Goal: Task Accomplishment & Management: Use online tool/utility

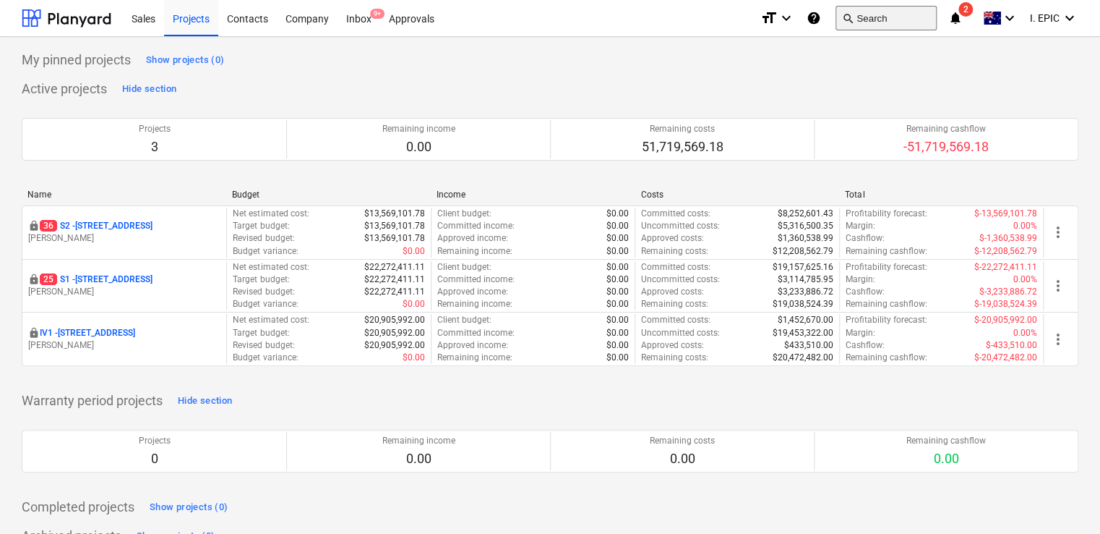
click at [883, 17] on button "search Search" at bounding box center [886, 18] width 101 height 25
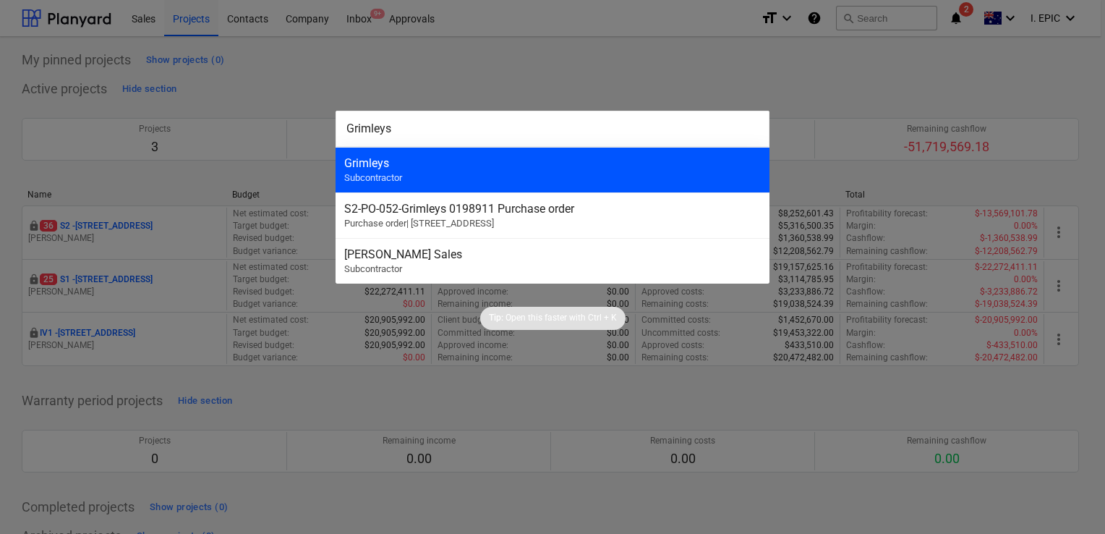
type input "Grimleys"
click at [445, 160] on div "Grimleys" at bounding box center [552, 163] width 416 height 14
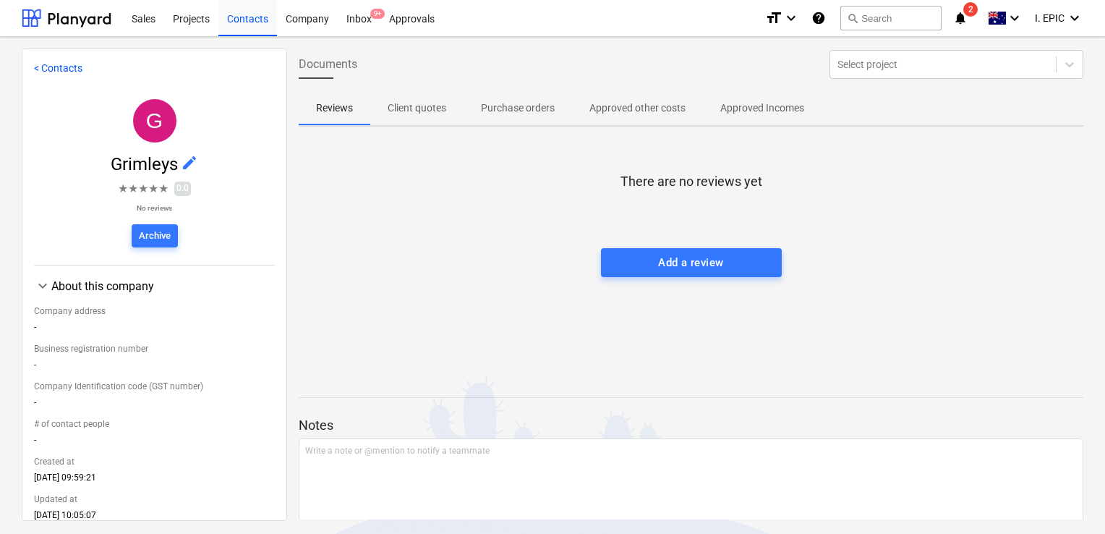
click at [411, 111] on p "Client quotes" at bounding box center [416, 107] width 59 height 15
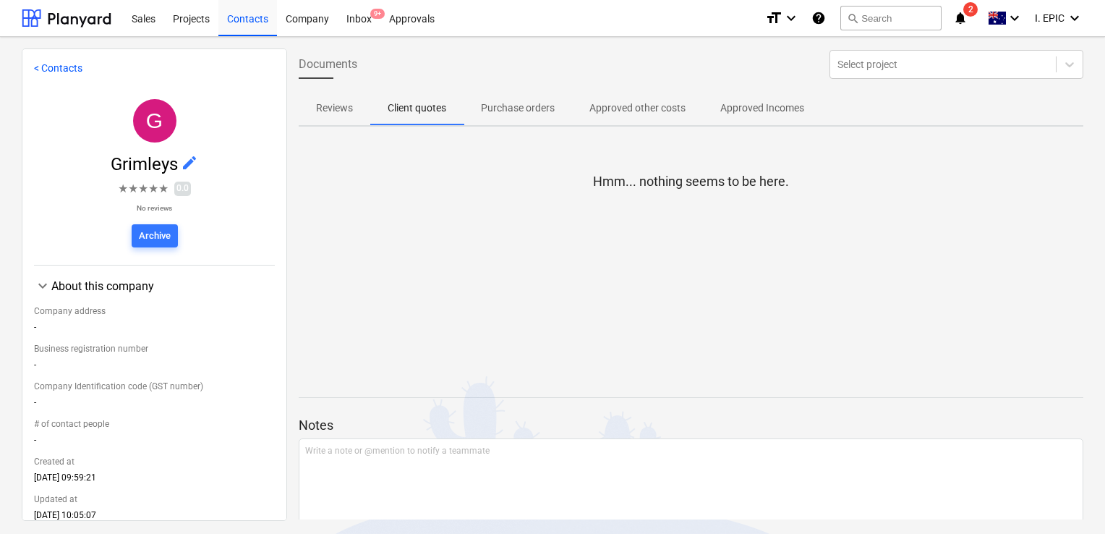
click at [518, 103] on p "Purchase orders" at bounding box center [518, 107] width 74 height 15
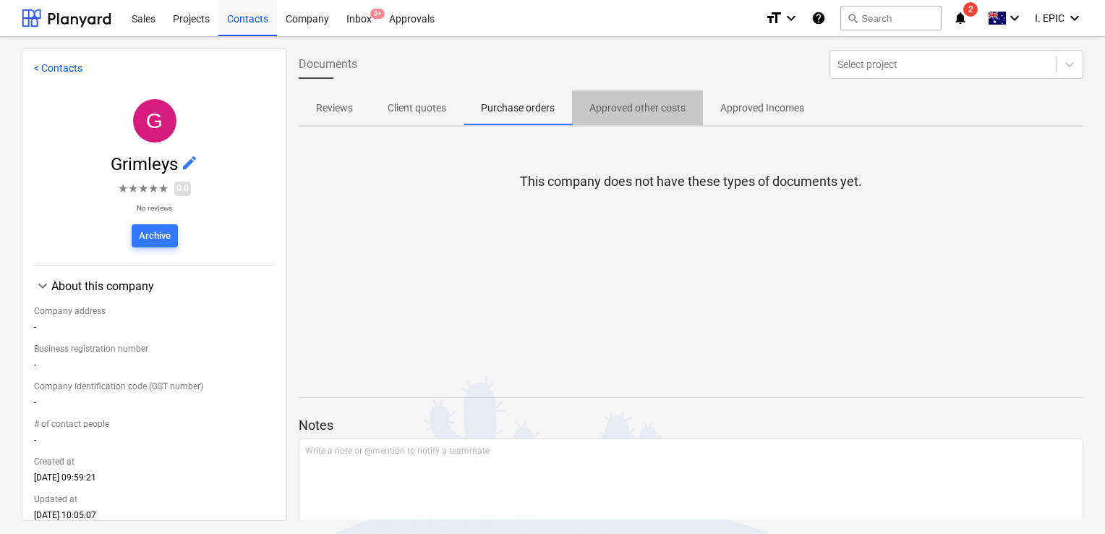
click at [601, 112] on p "Approved other costs" at bounding box center [637, 107] width 96 height 15
click at [762, 103] on p "Approved Incomes" at bounding box center [762, 107] width 84 height 15
click at [625, 106] on p "Approved other costs" at bounding box center [637, 107] width 96 height 15
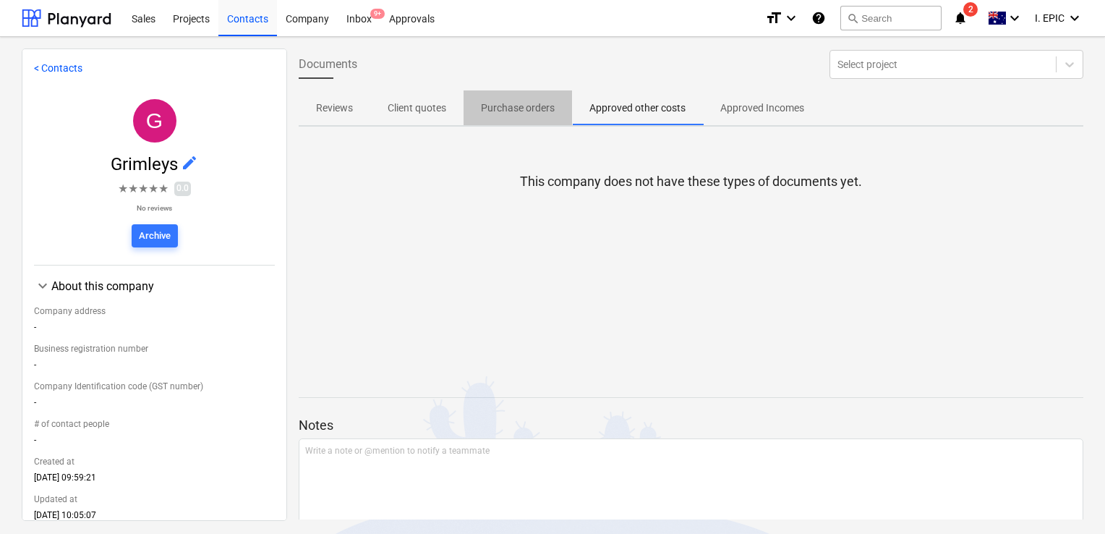
click at [495, 98] on span "Purchase orders" at bounding box center [517, 108] width 108 height 24
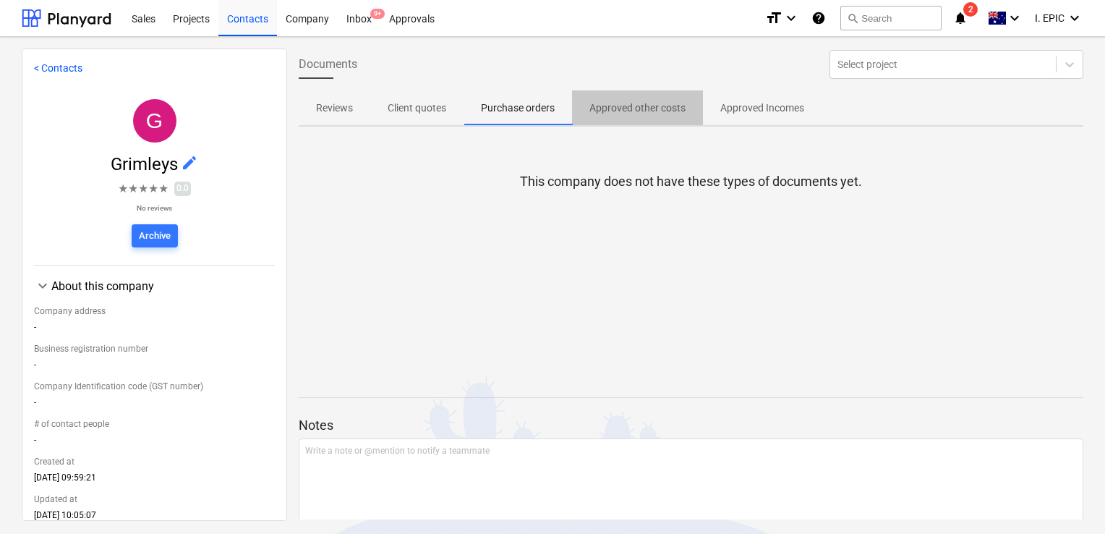
click at [625, 96] on span "Approved other costs" at bounding box center [637, 108] width 131 height 24
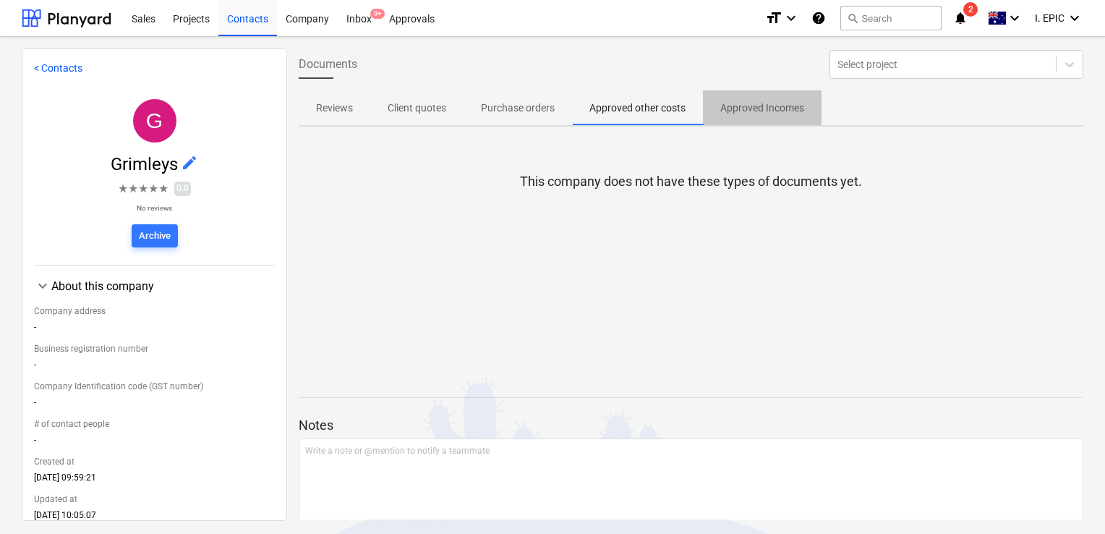
click at [747, 102] on p "Approved Incomes" at bounding box center [762, 107] width 84 height 15
click at [630, 113] on p "Approved other costs" at bounding box center [637, 107] width 96 height 15
click at [371, 11] on span "9+" at bounding box center [377, 14] width 14 height 10
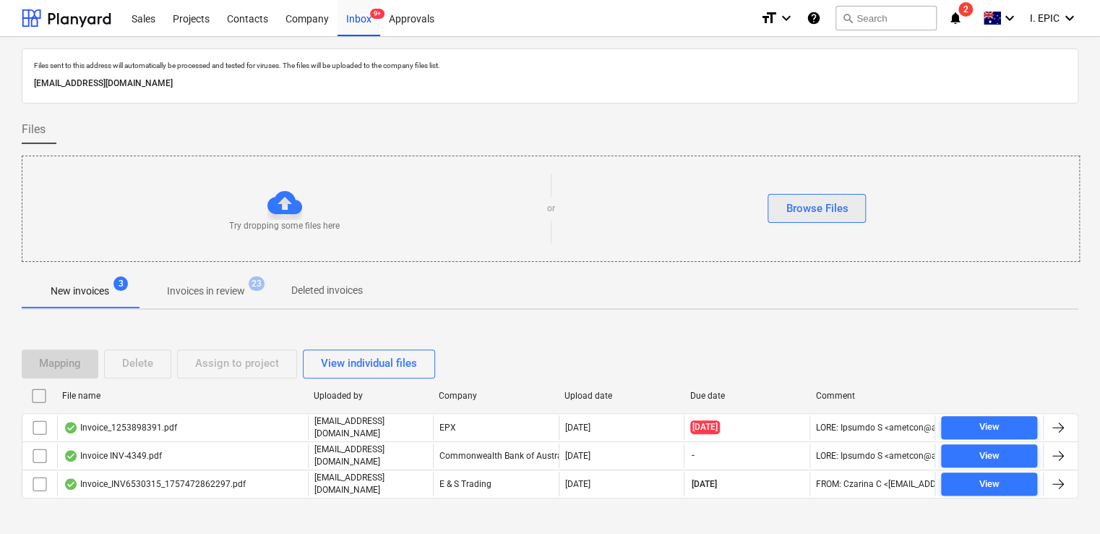
click at [830, 206] on div "Browse Files" at bounding box center [817, 208] width 62 height 19
click at [838, 200] on div "Browse Files" at bounding box center [817, 208] width 62 height 19
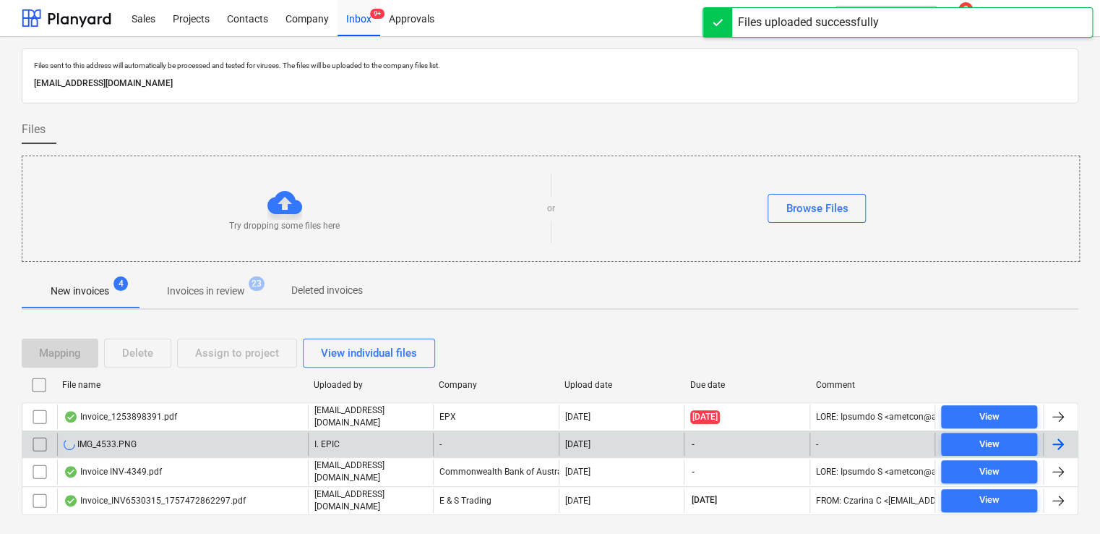
click at [204, 432] on div "IMG_4533.PNG" at bounding box center [182, 443] width 251 height 23
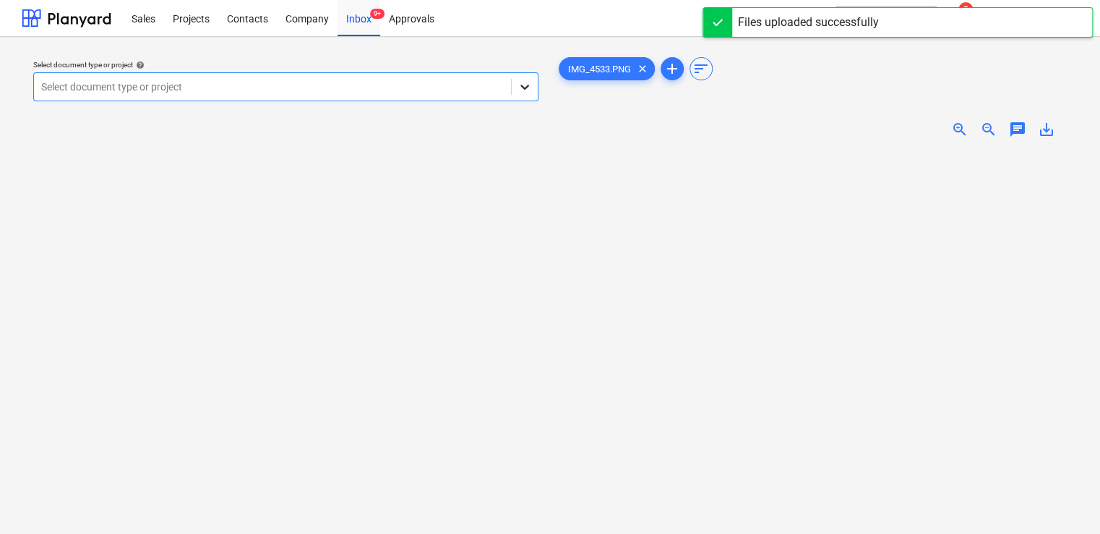
click at [524, 82] on icon at bounding box center [525, 87] width 14 height 14
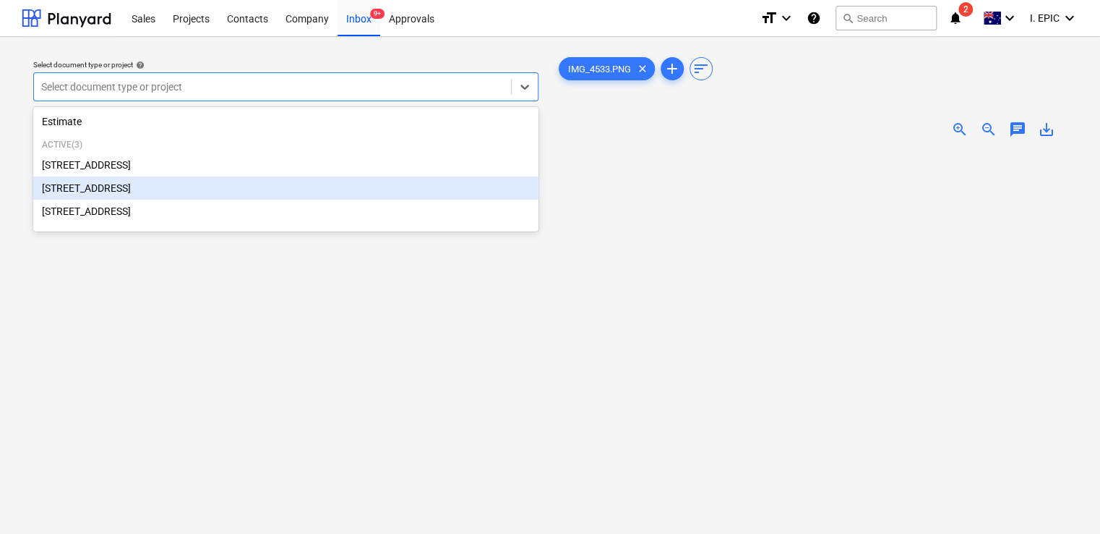
click at [204, 189] on div "[STREET_ADDRESS]" at bounding box center [285, 187] width 505 height 23
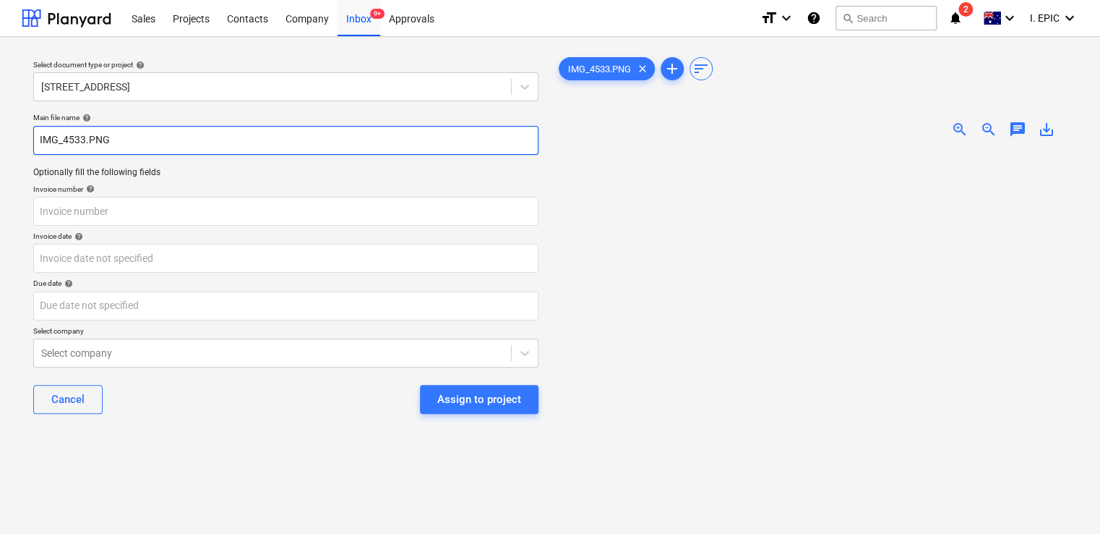
click at [40, 146] on input "IMG_4533.PNG" at bounding box center [285, 140] width 505 height 29
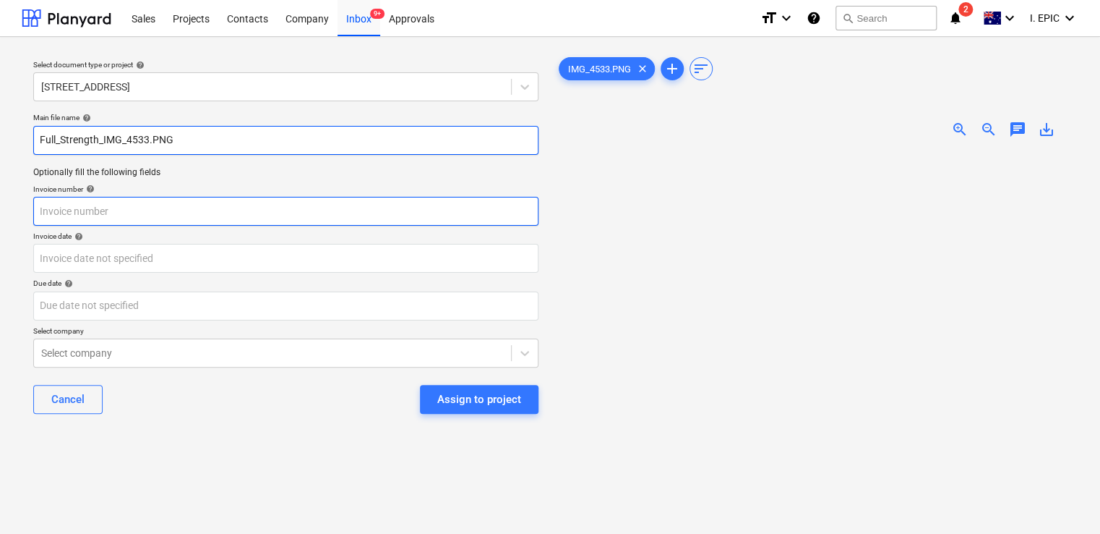
type input "Full_Strength_IMG_4533.PNG"
click at [163, 208] on input "text" at bounding box center [285, 211] width 505 height 29
type input "C"
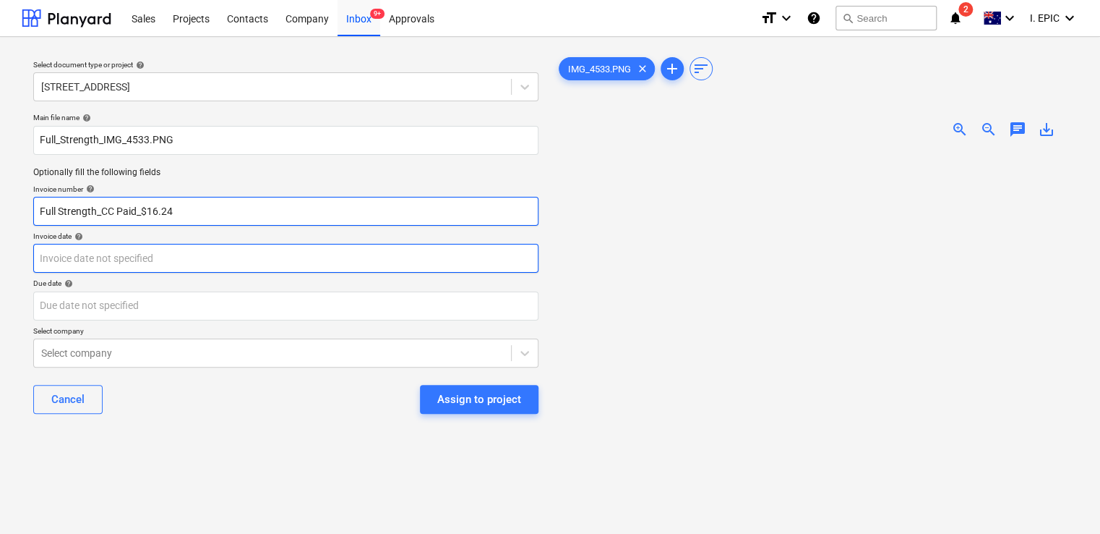
type input "Full Strength_CC Paid_$16.24"
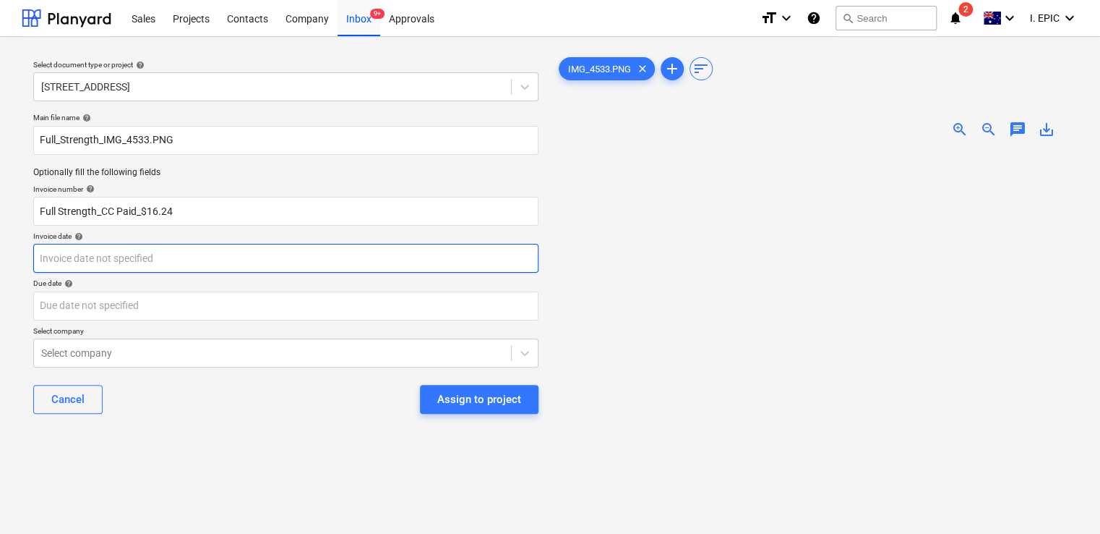
click at [107, 265] on body "Sales Projects Contacts Company Inbox 9+ Approvals format_size keyboard_arrow_d…" at bounding box center [550, 267] width 1100 height 534
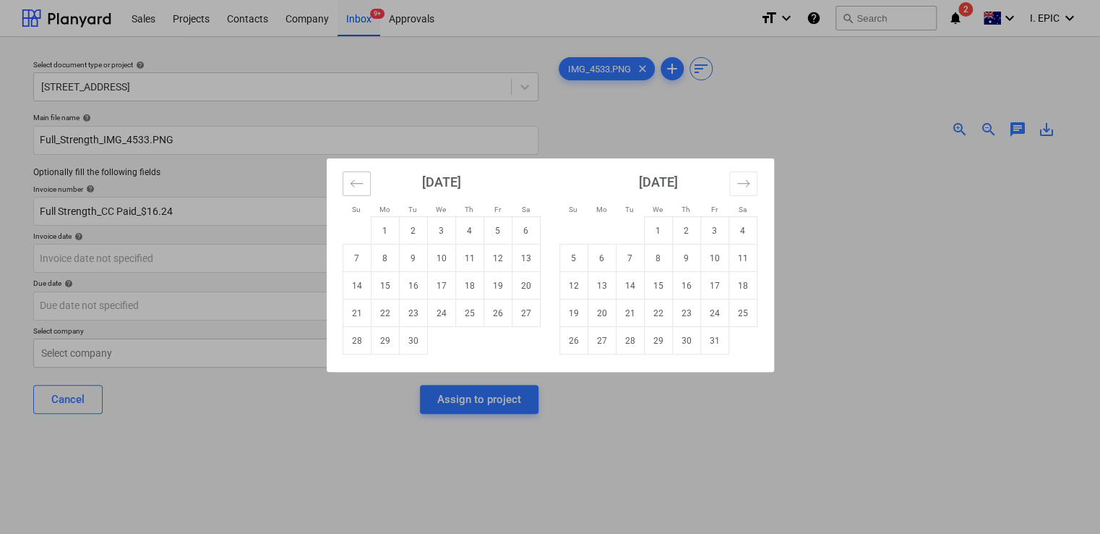
click at [349, 175] on button "Move backward to switch to the previous month." at bounding box center [357, 183] width 28 height 25
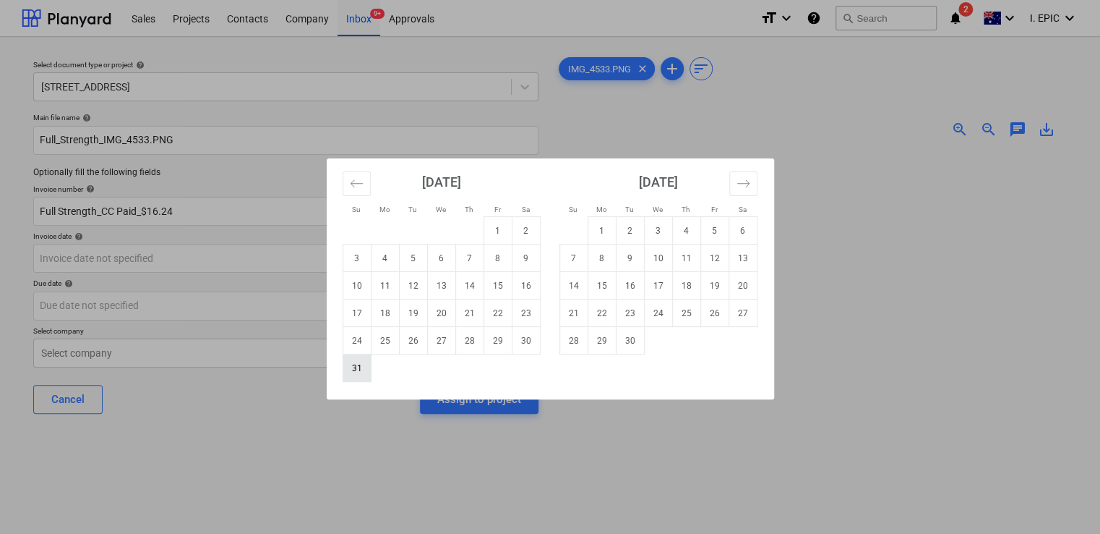
click at [354, 371] on td "31" at bounding box center [357, 367] width 28 height 27
type input "31 Aug 2025"
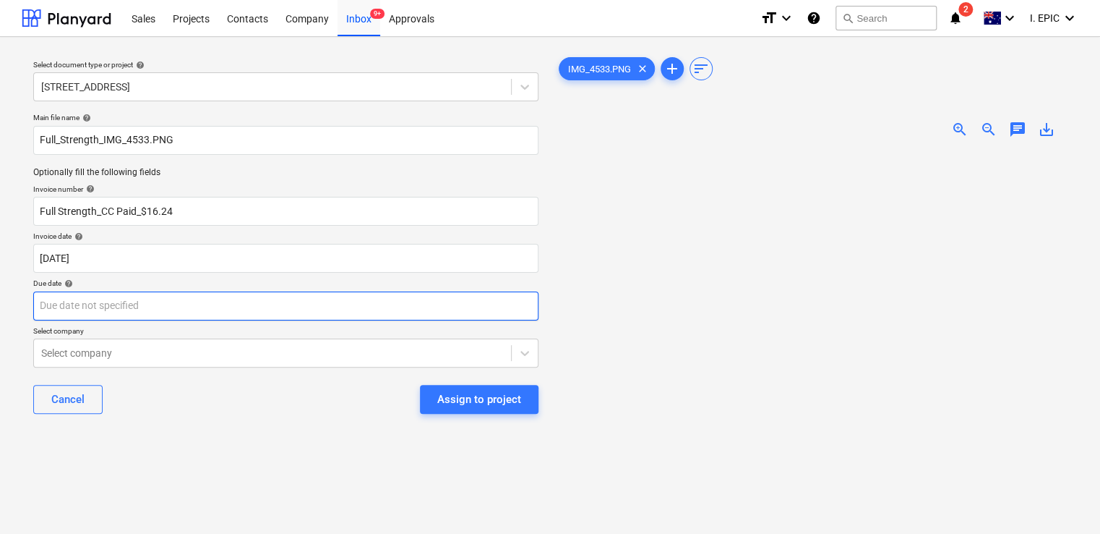
click at [179, 297] on body "Sales Projects Contacts Company Inbox 9+ Approvals format_size keyboard_arrow_d…" at bounding box center [550, 267] width 1100 height 534
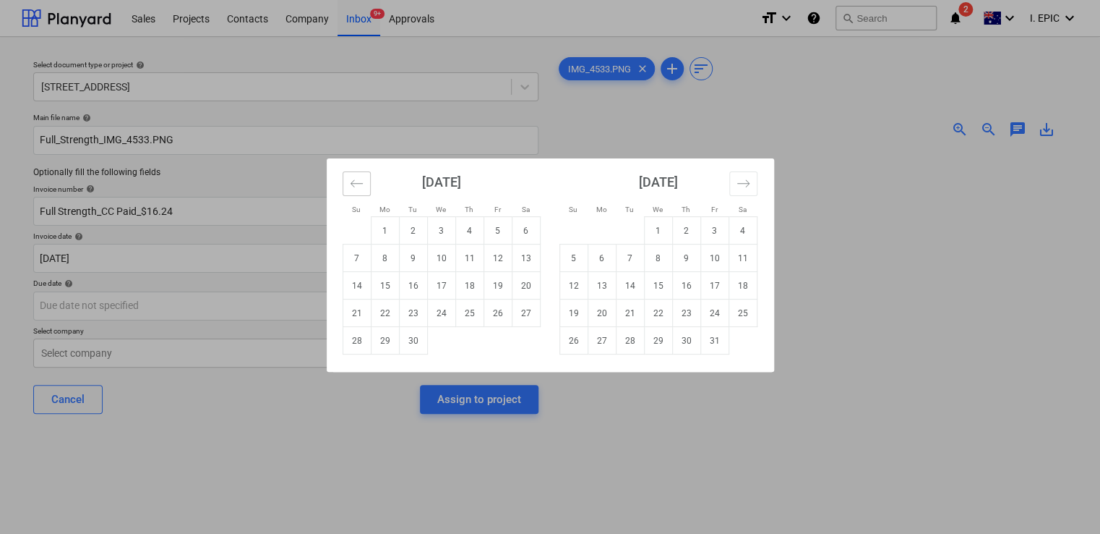
click at [346, 179] on button "Move backward to switch to the previous month." at bounding box center [357, 183] width 28 height 25
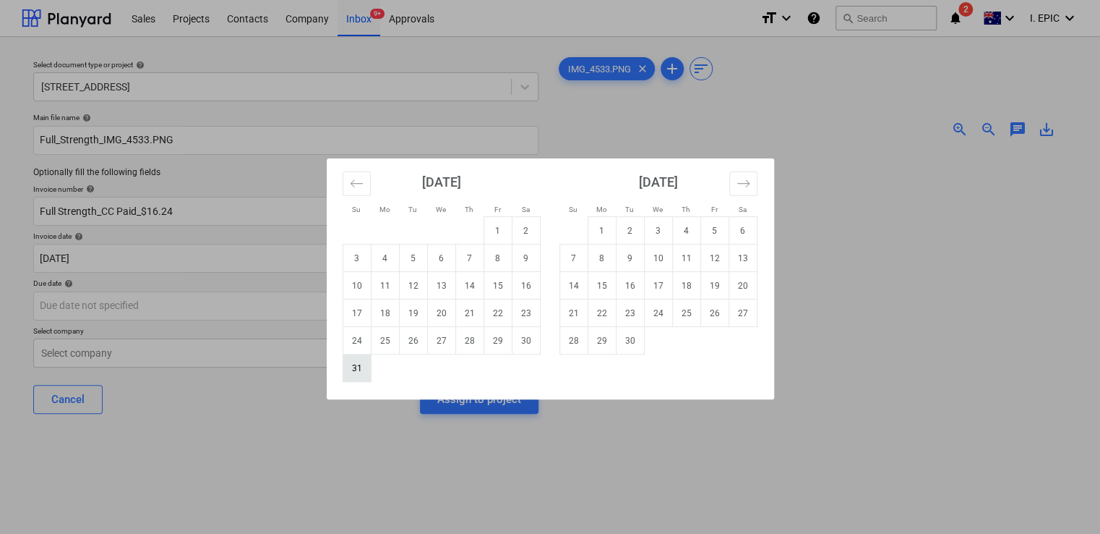
click at [363, 369] on td "31" at bounding box center [357, 367] width 28 height 27
type input "31 Aug 2025"
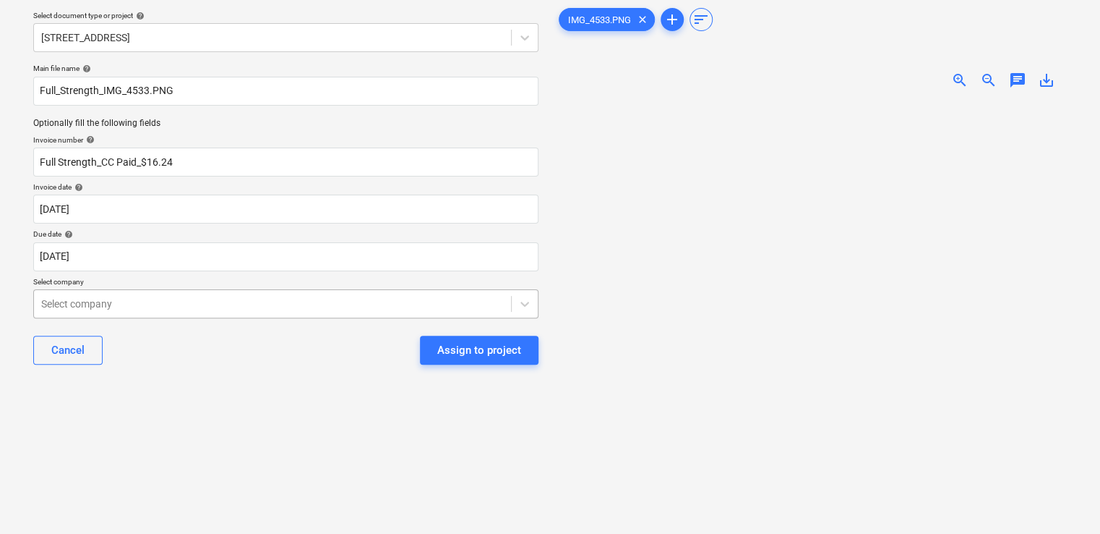
click at [295, 344] on body "Sales Projects Contacts Company Inbox 9+ Approvals format_size keyboard_arrow_d…" at bounding box center [550, 218] width 1100 height 534
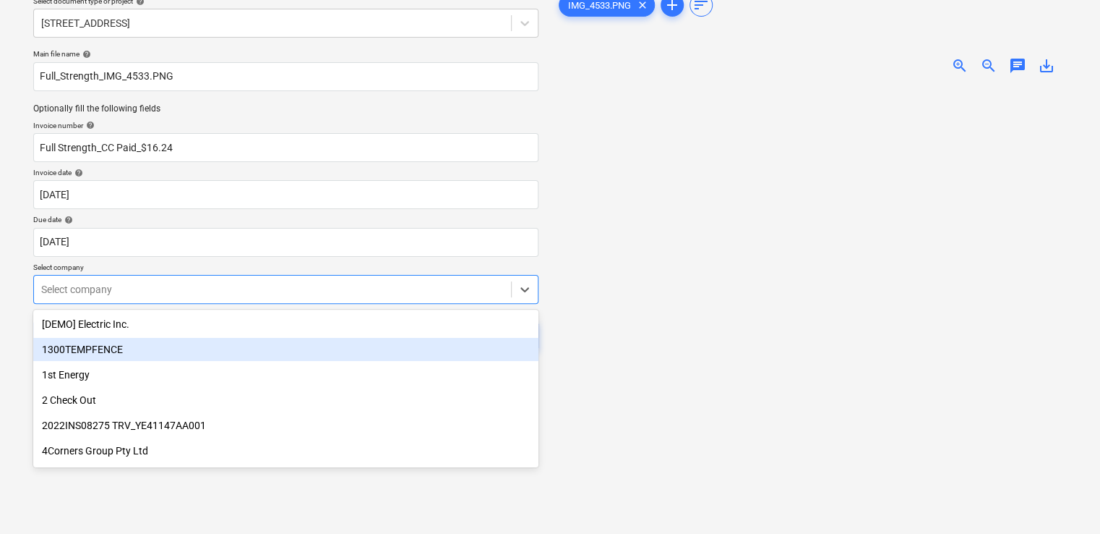
scroll to position [64, 0]
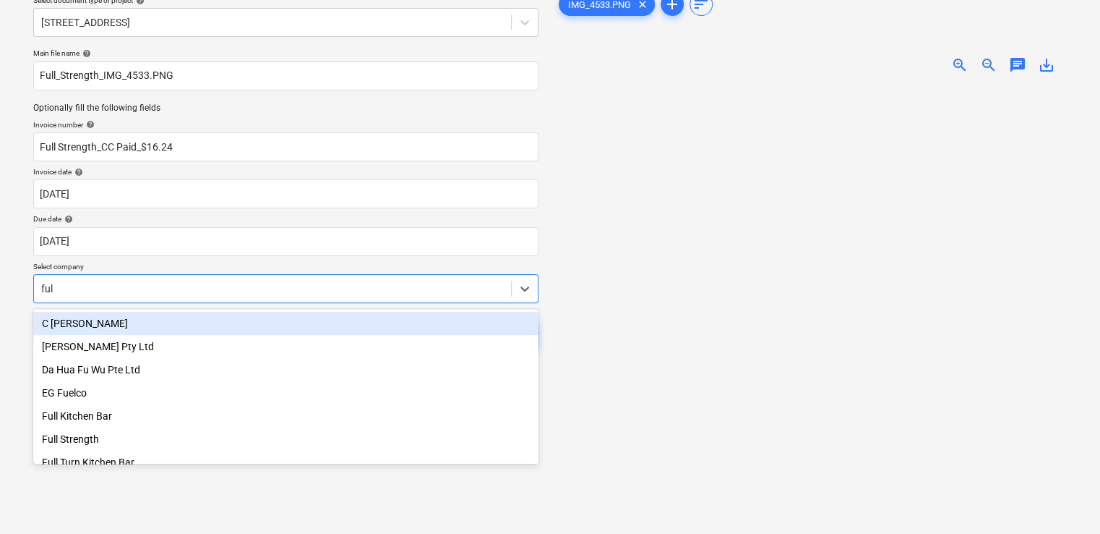
type input "full"
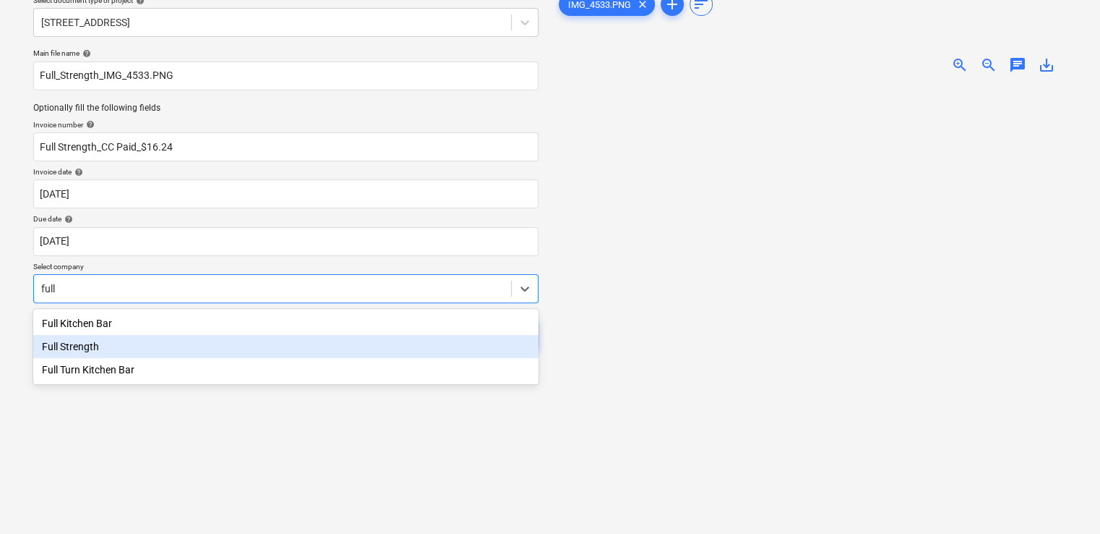
click at [122, 349] on div "Full Strength" at bounding box center [285, 346] width 505 height 23
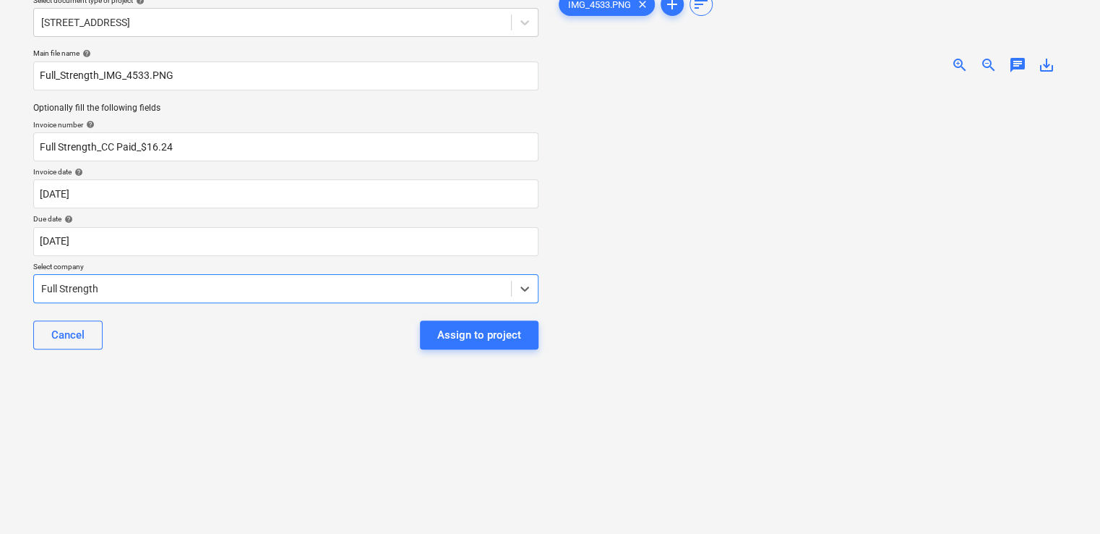
scroll to position [0, 0]
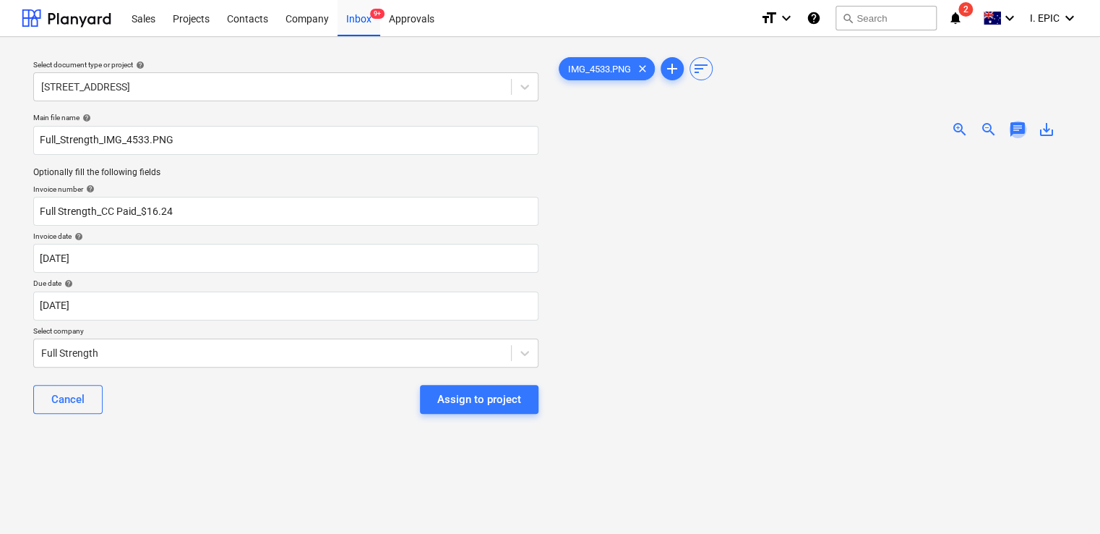
click at [1021, 125] on span "chat" at bounding box center [1017, 129] width 17 height 17
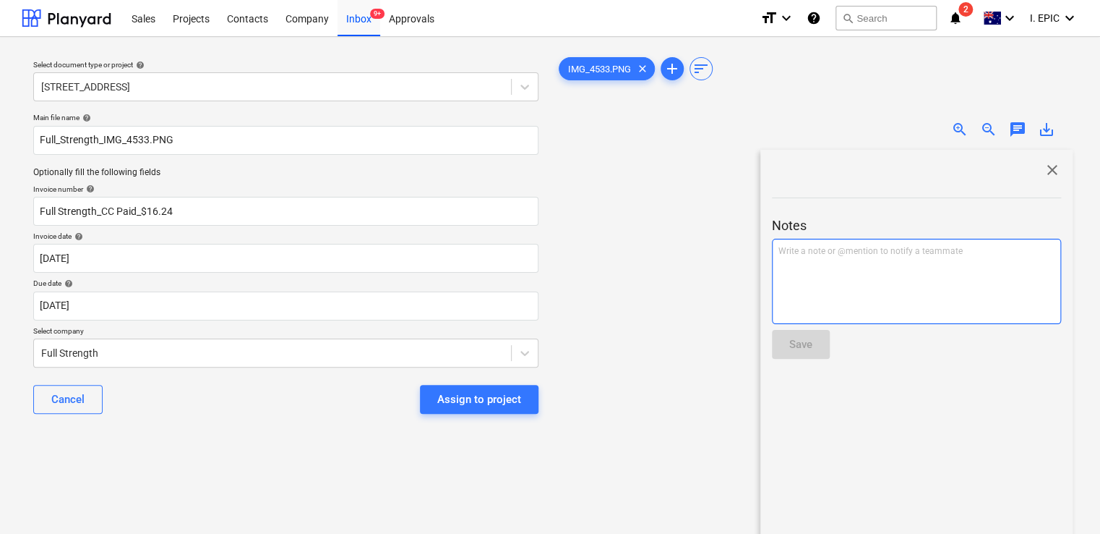
click at [868, 252] on p "Write a note or @mention to notify a teammate ﻿" at bounding box center [917, 251] width 276 height 12
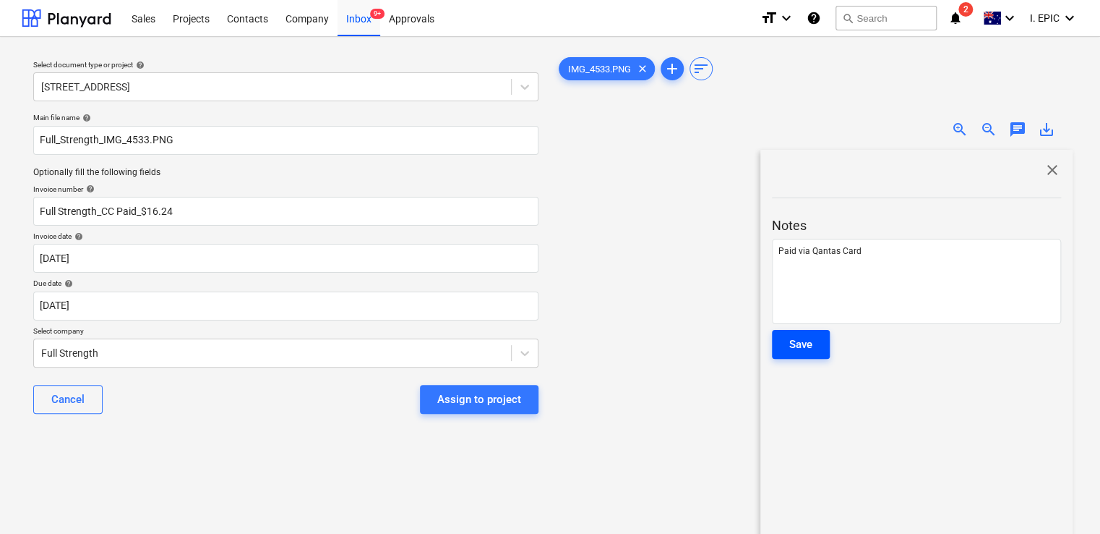
click at [800, 349] on div "Save" at bounding box center [800, 344] width 23 height 19
click at [645, 290] on div at bounding box center [814, 396] width 517 height 493
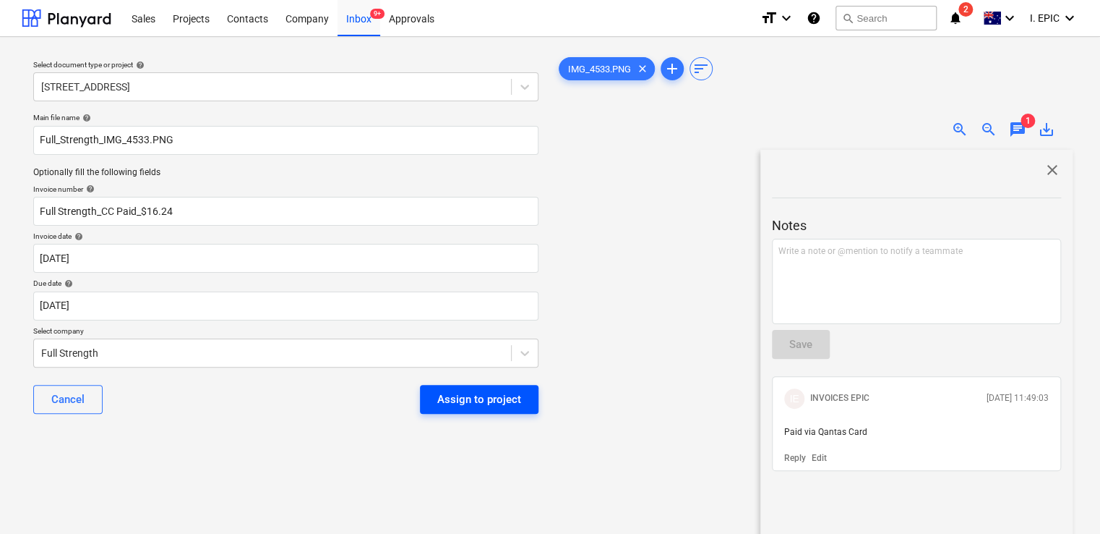
click at [451, 395] on div "Assign to project" at bounding box center [479, 399] width 84 height 19
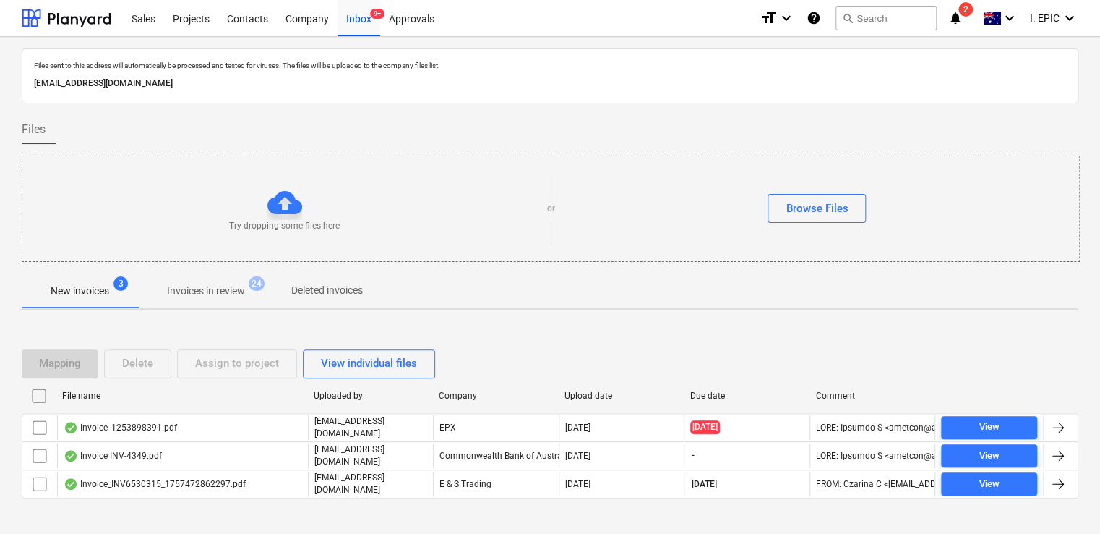
click at [459, 202] on div "Try dropping some files here" at bounding box center [284, 208] width 525 height 47
click at [794, 199] on div "Browse Files" at bounding box center [817, 208] width 62 height 19
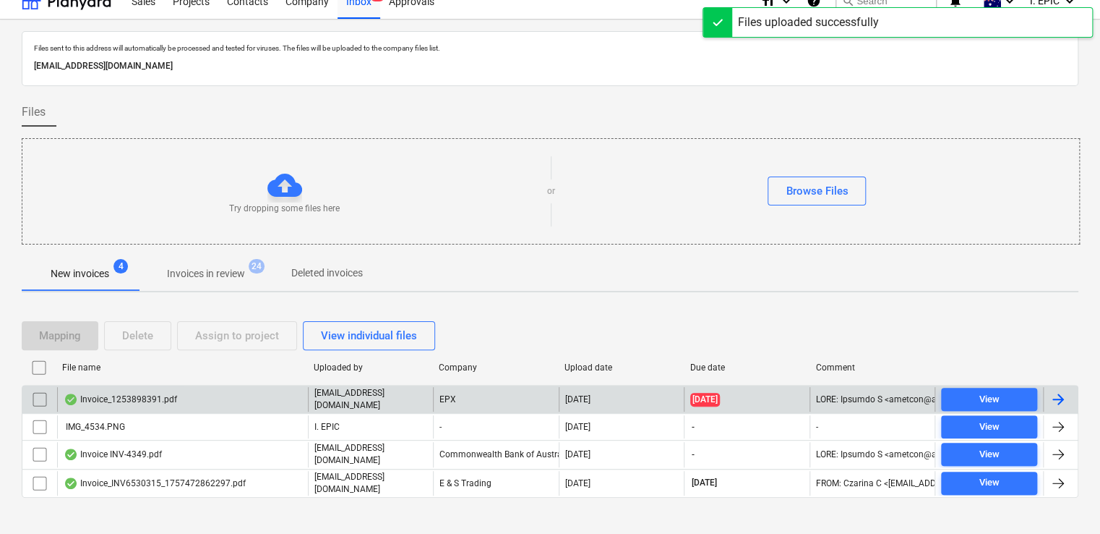
scroll to position [26, 0]
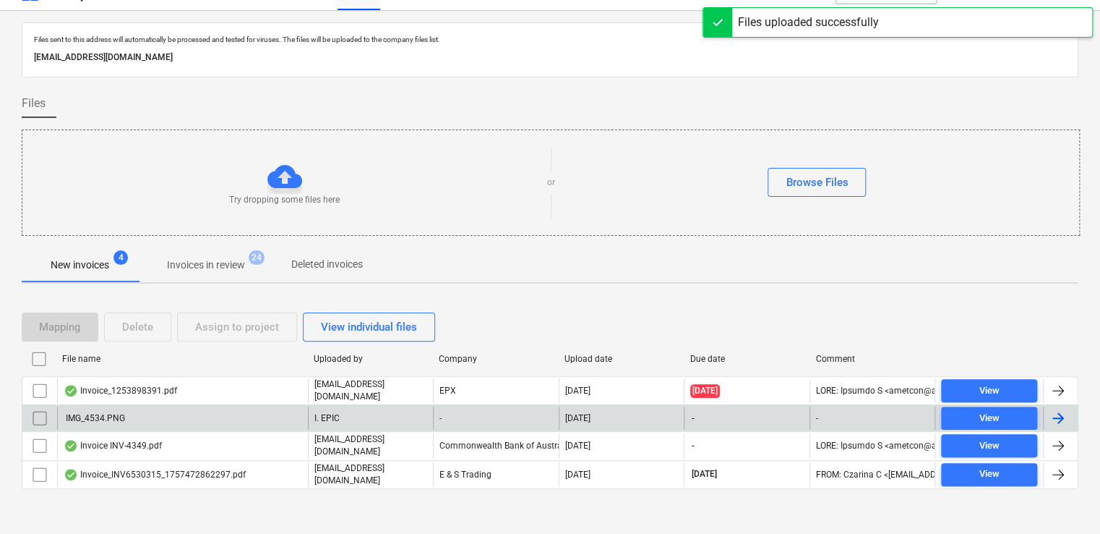
click at [228, 404] on div "IMG_4534.PNG I. EPIC - 15.09.2025 - - View" at bounding box center [550, 417] width 1057 height 27
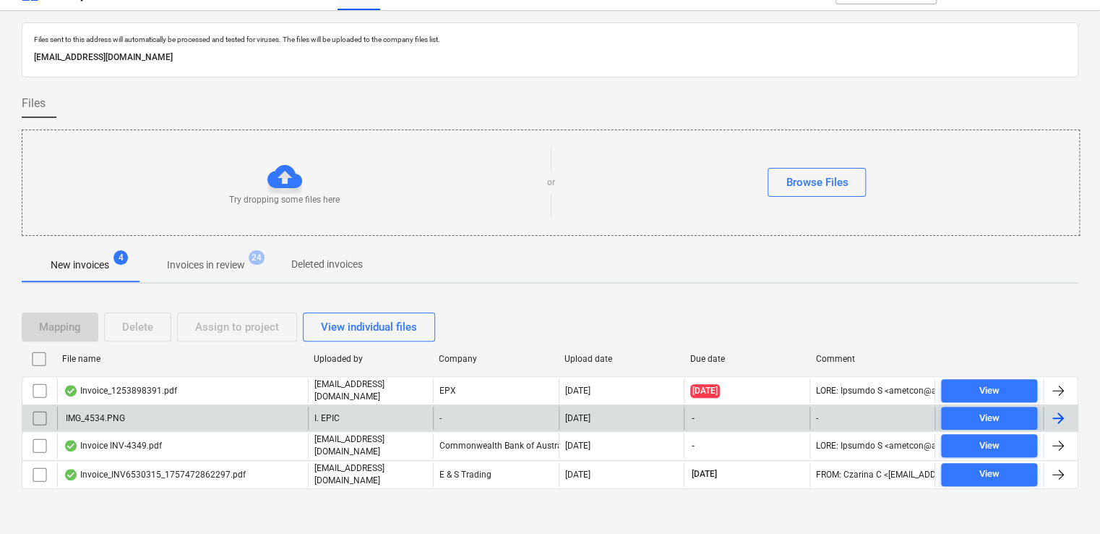
click at [160, 415] on div "IMG_4534.PNG" at bounding box center [182, 417] width 251 height 23
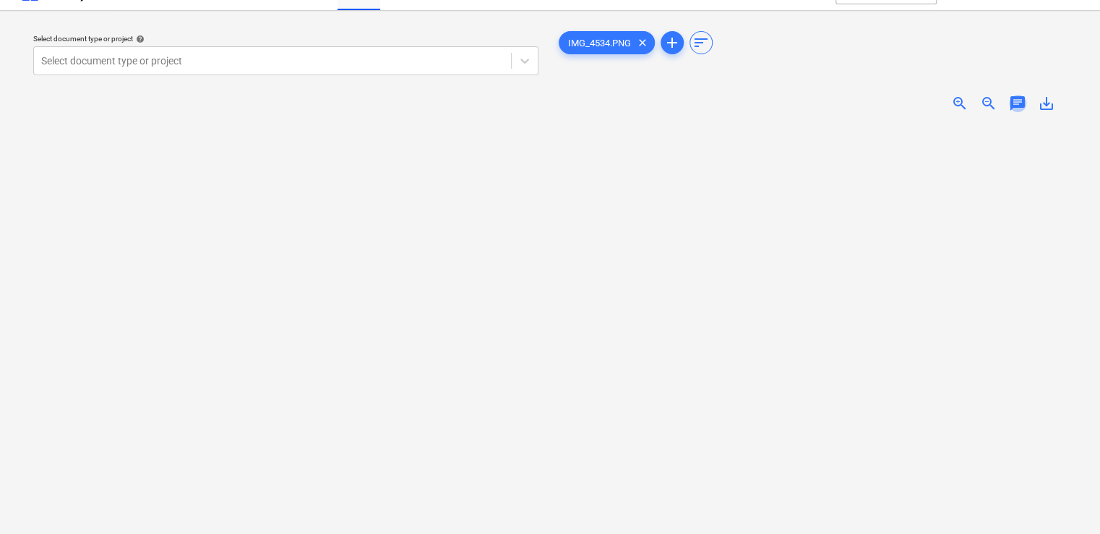
click at [1019, 102] on span "chat" at bounding box center [1017, 103] width 17 height 17
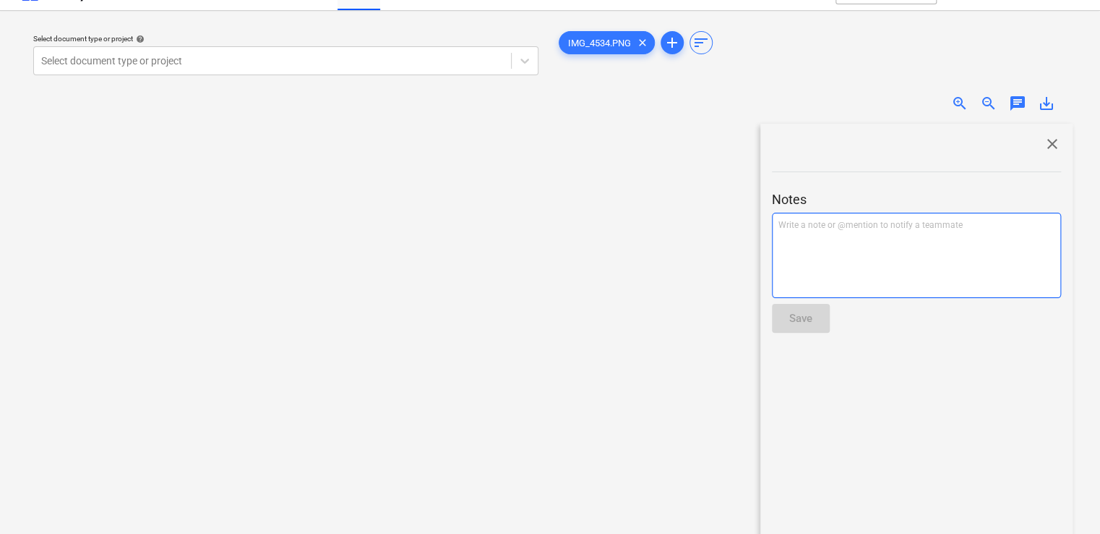
click at [838, 232] on div "Write a note or @mention to notify a teammate ﻿" at bounding box center [916, 255] width 289 height 85
click at [795, 325] on div "Save" at bounding box center [800, 318] width 23 height 19
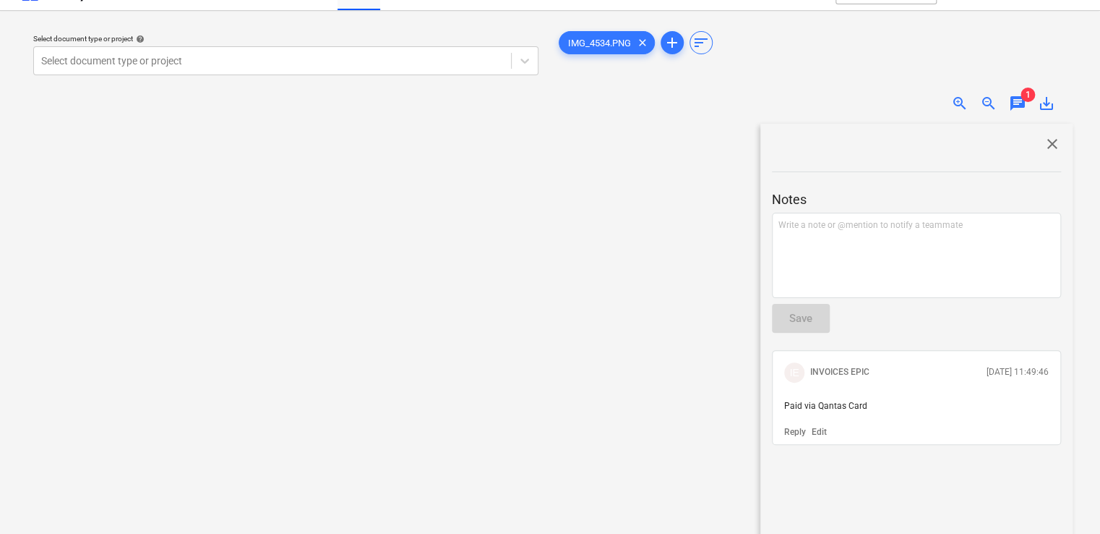
click at [1055, 141] on span "close" at bounding box center [1052, 143] width 17 height 17
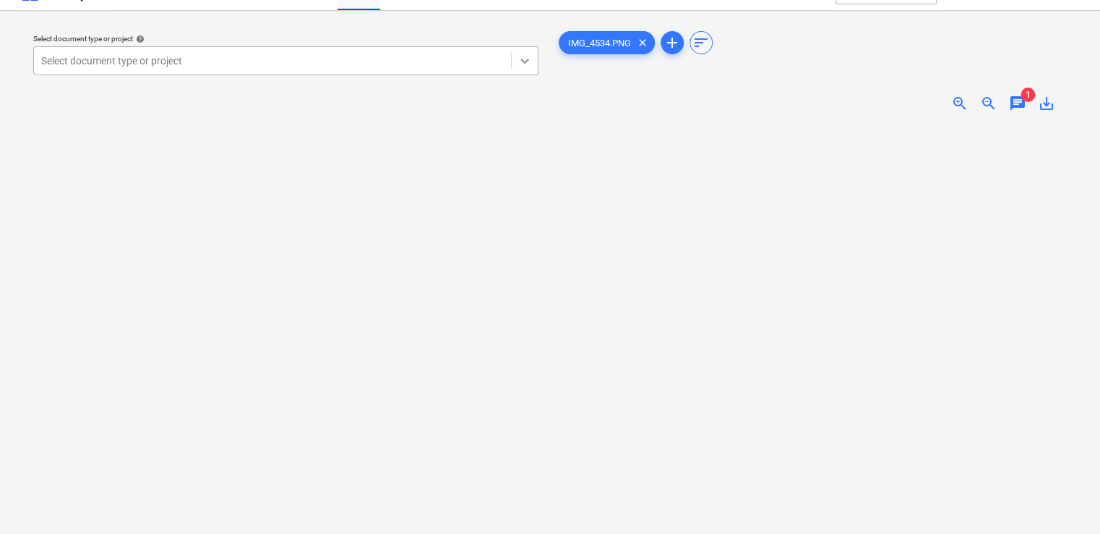
click at [533, 56] on div at bounding box center [525, 61] width 26 height 26
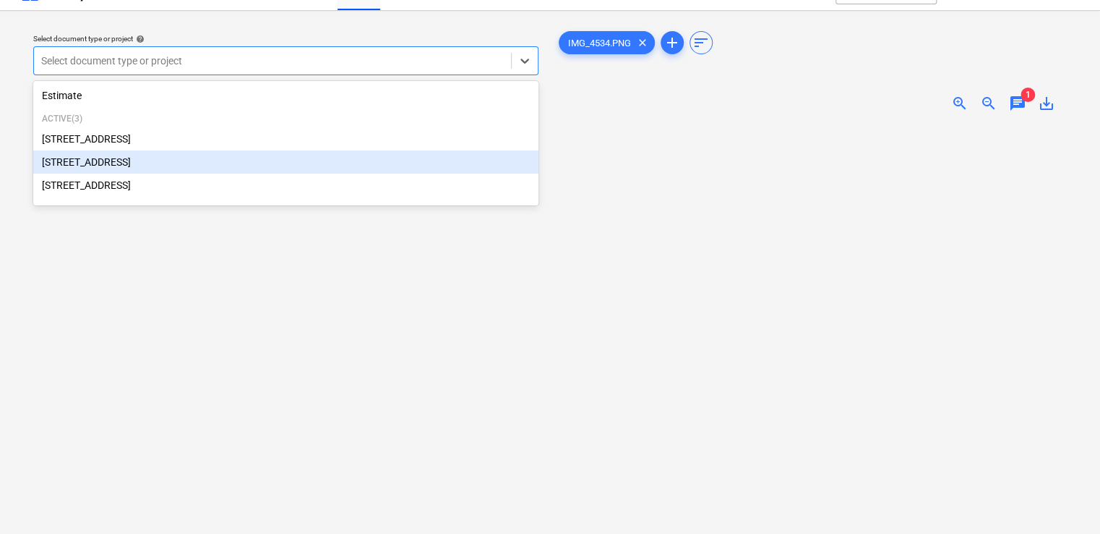
click at [202, 160] on div "[STREET_ADDRESS]" at bounding box center [285, 161] width 505 height 23
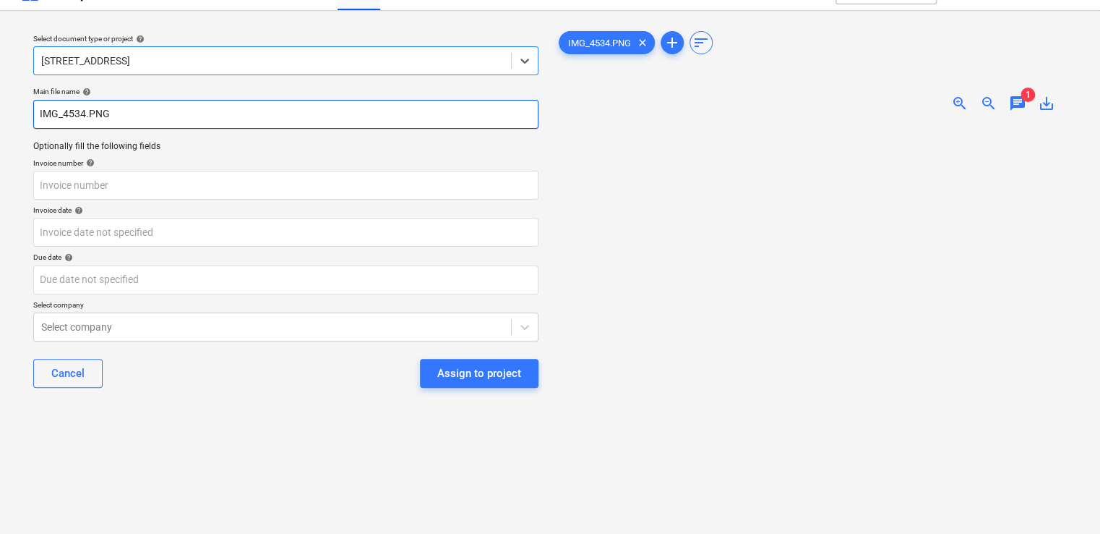
click at [35, 117] on input "IMG_4534.PNG" at bounding box center [285, 114] width 505 height 29
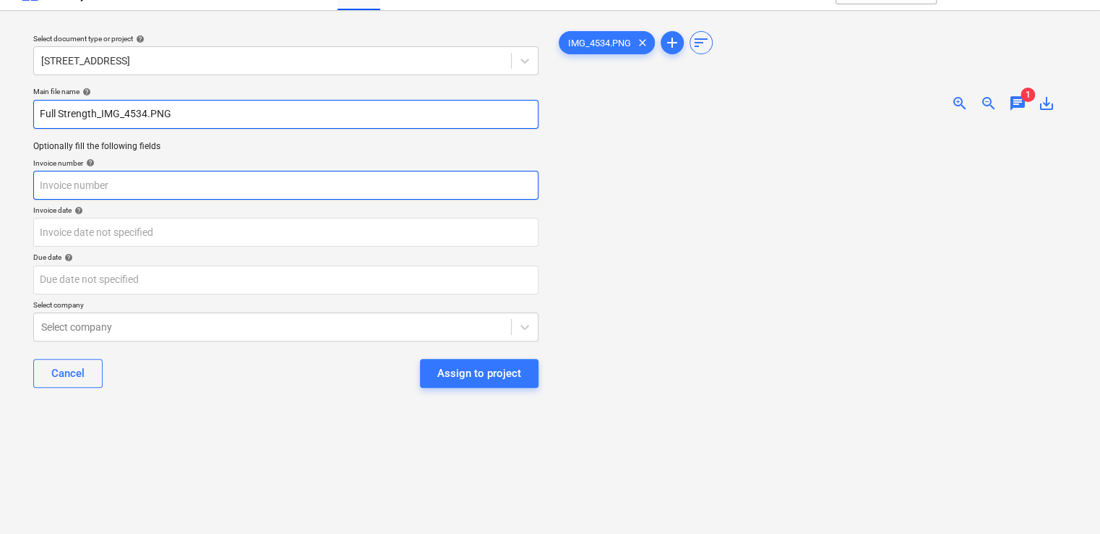
type input "Full Strength_IMG_4534.PNG"
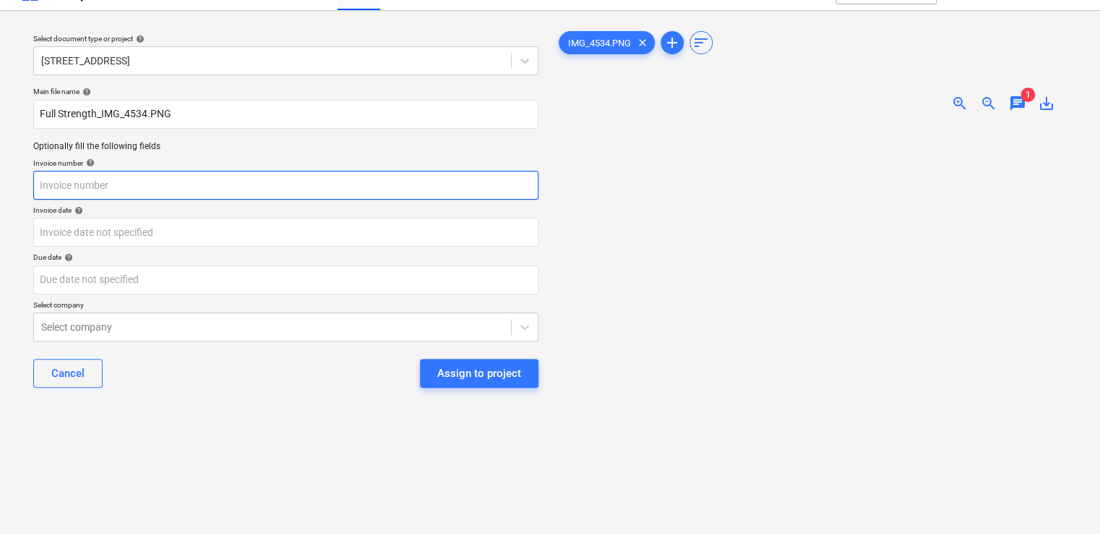
click at [95, 184] on input "text" at bounding box center [285, 185] width 505 height 29
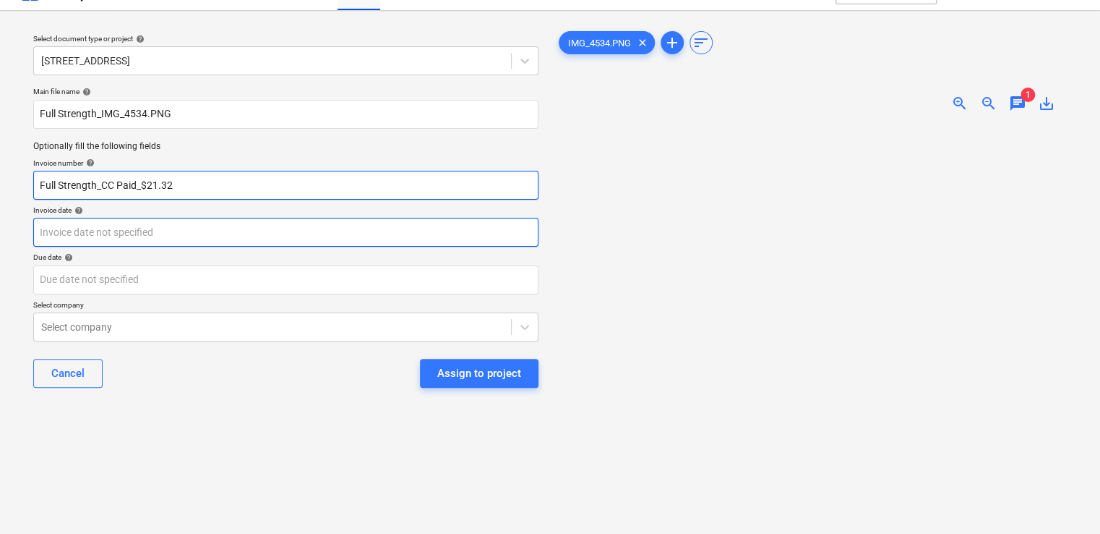
type input "Full Strength_CC Paid_$21.32"
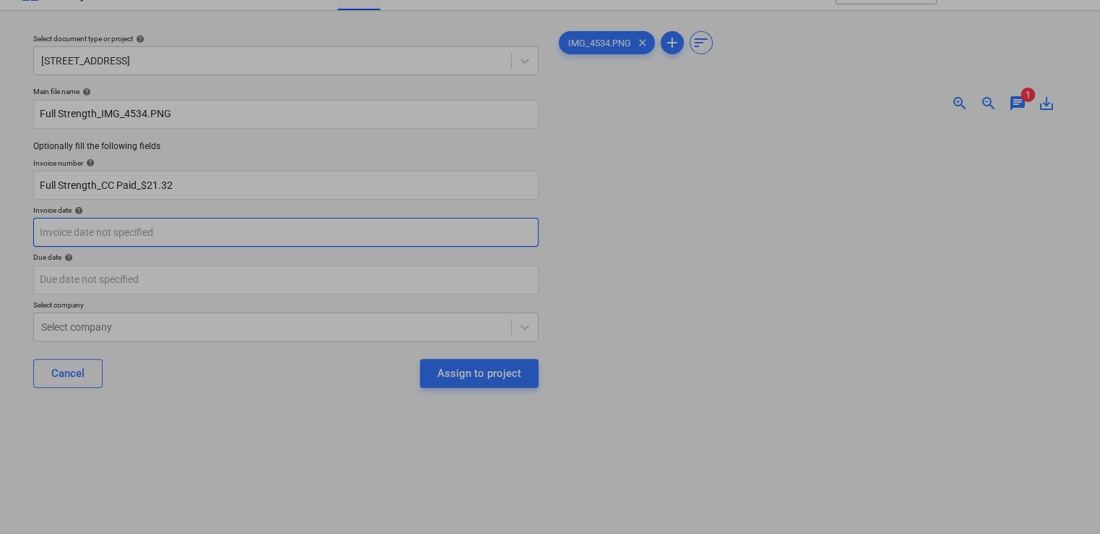
click at [127, 235] on body "Sales Projects Contacts Company Inbox 9+ Approvals format_size keyboard_arrow_d…" at bounding box center [550, 241] width 1100 height 534
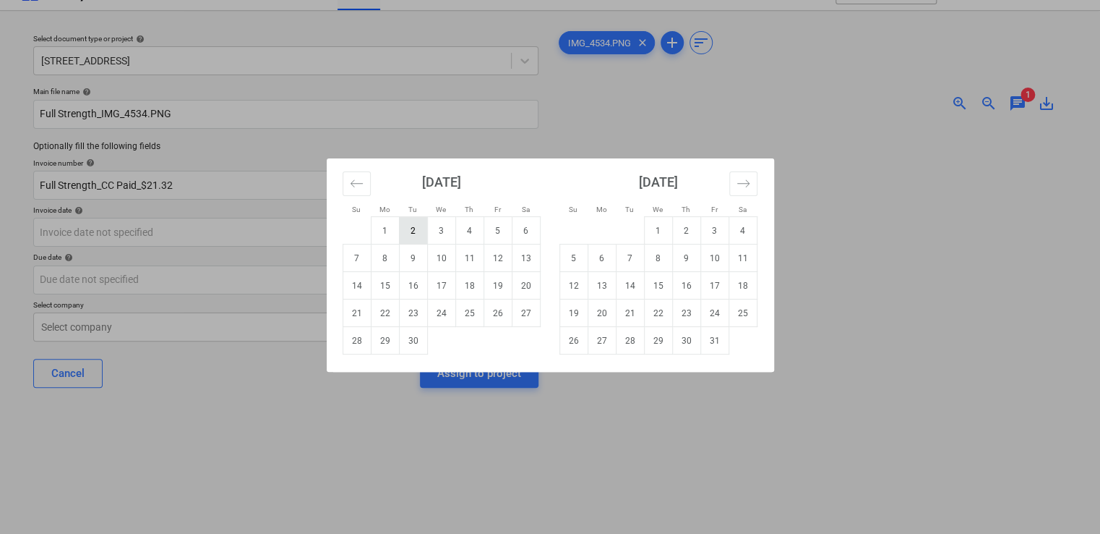
click at [410, 233] on td "2" at bounding box center [413, 230] width 28 height 27
type input "02 Sep 2025"
click at [278, 266] on body "Sales Projects Contacts Company Inbox 9+ Approvals format_size keyboard_arrow_d…" at bounding box center [550, 241] width 1100 height 534
click at [416, 230] on td "2" at bounding box center [413, 230] width 28 height 27
type input "02 Sep 2025"
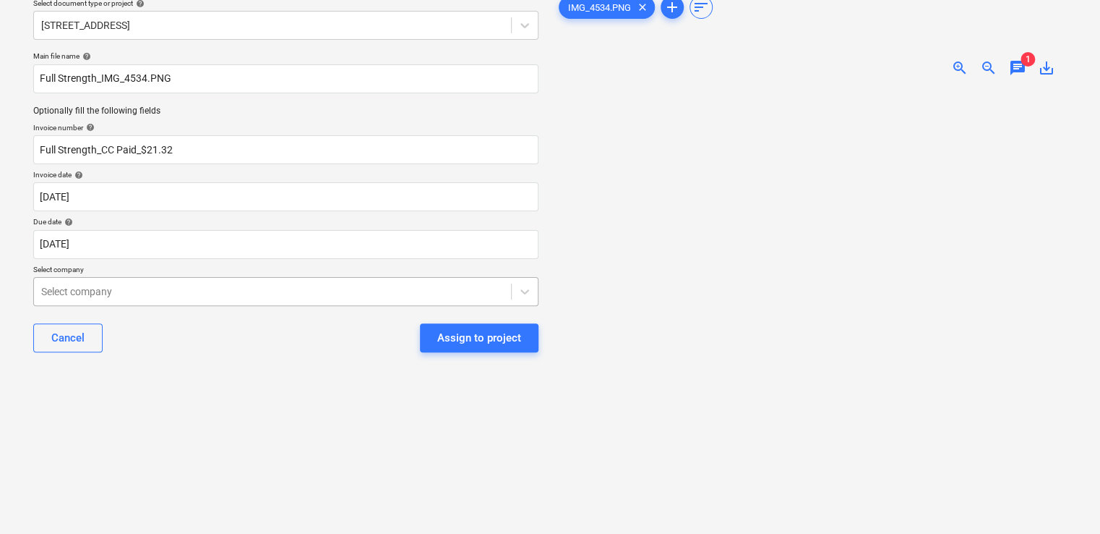
click at [207, 330] on body "Sales Projects Contacts Company Inbox 9+ Approvals format_size keyboard_arrow_d…" at bounding box center [550, 206] width 1100 height 534
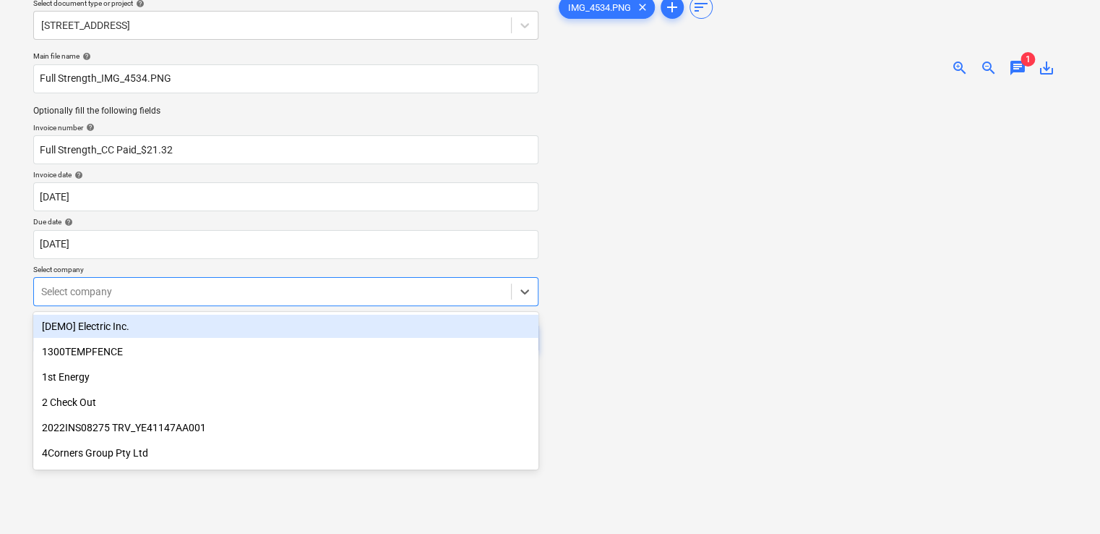
scroll to position [64, 0]
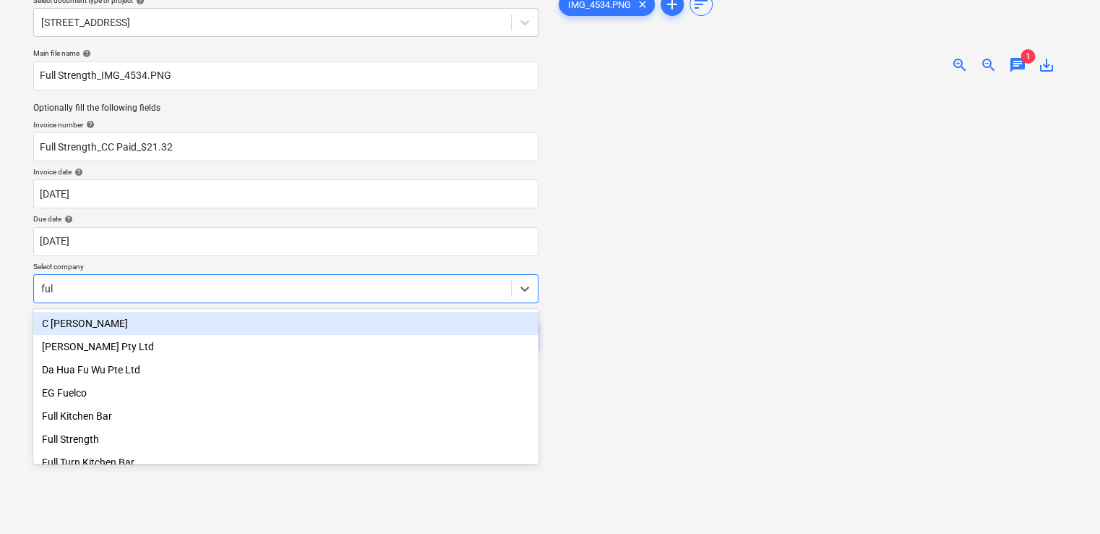
type input "full"
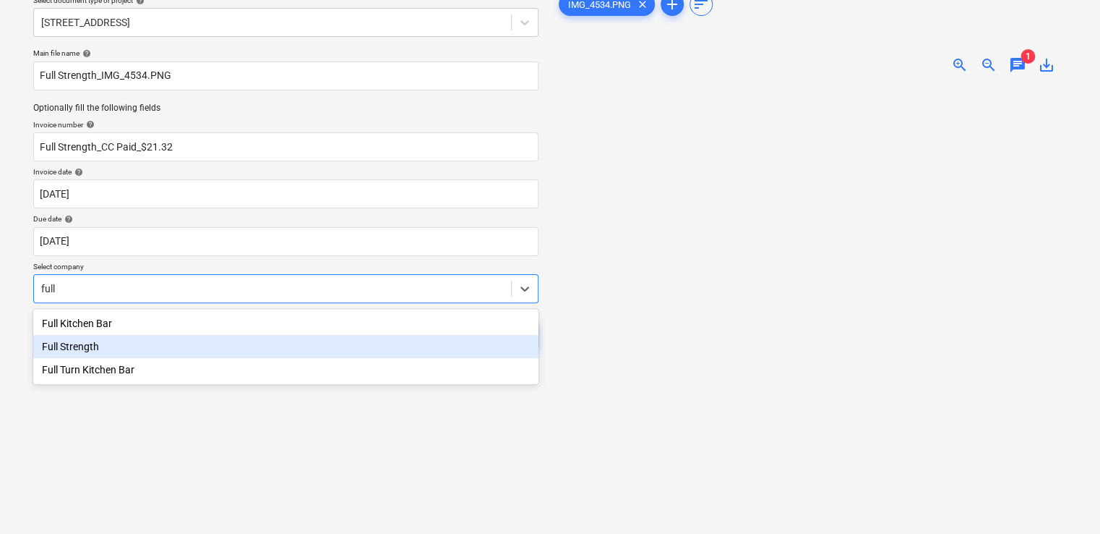
click at [159, 349] on div "Full Strength" at bounding box center [285, 346] width 505 height 23
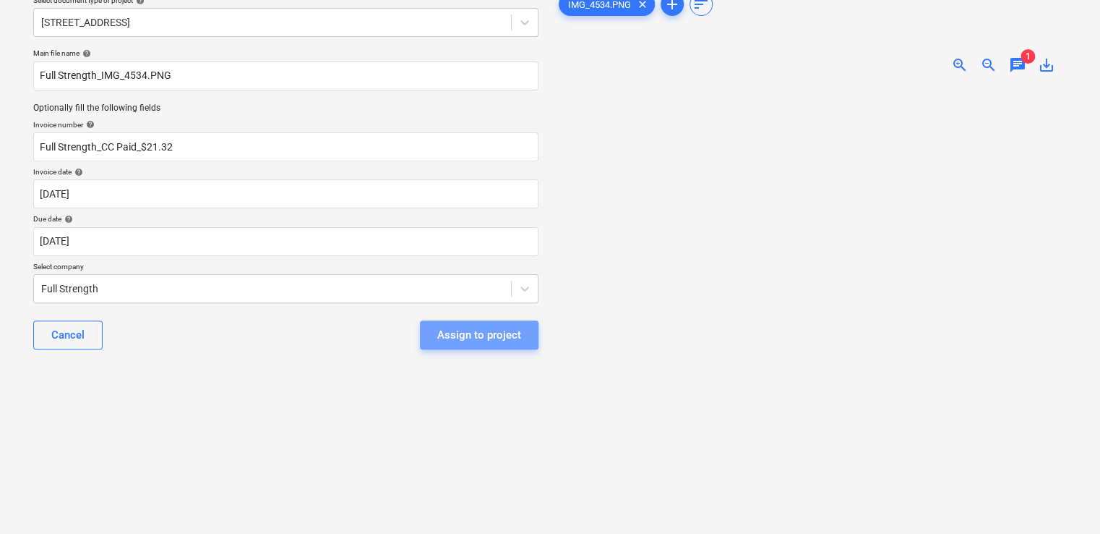
click at [447, 333] on div "Assign to project" at bounding box center [479, 334] width 84 height 19
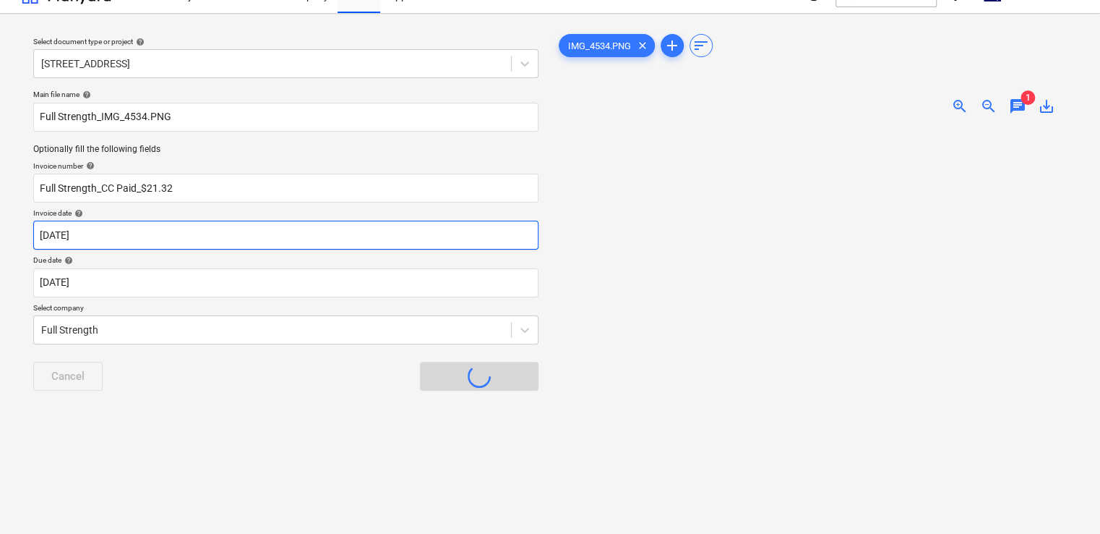
scroll to position [0, 0]
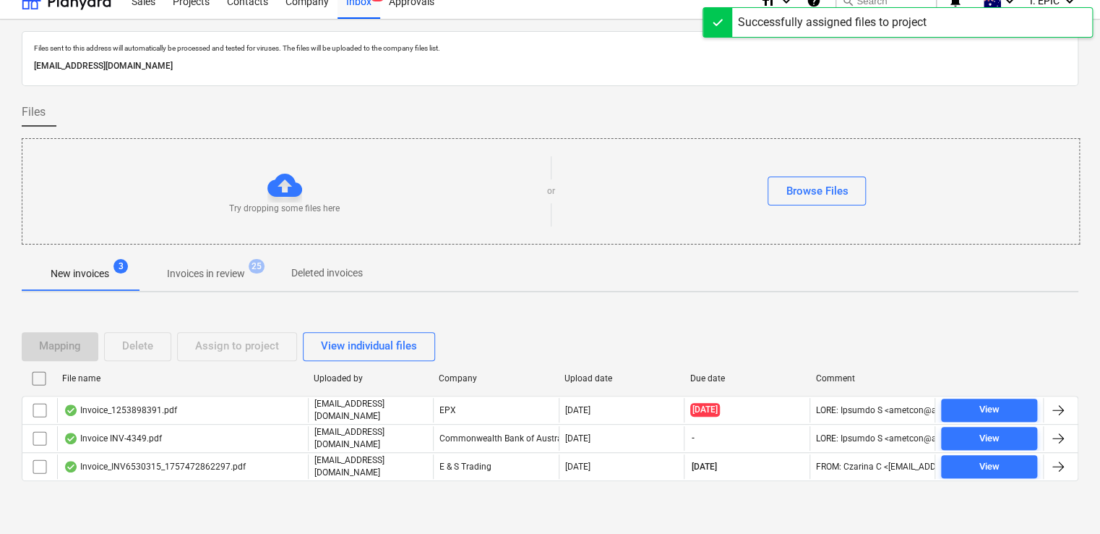
scroll to position [26, 0]
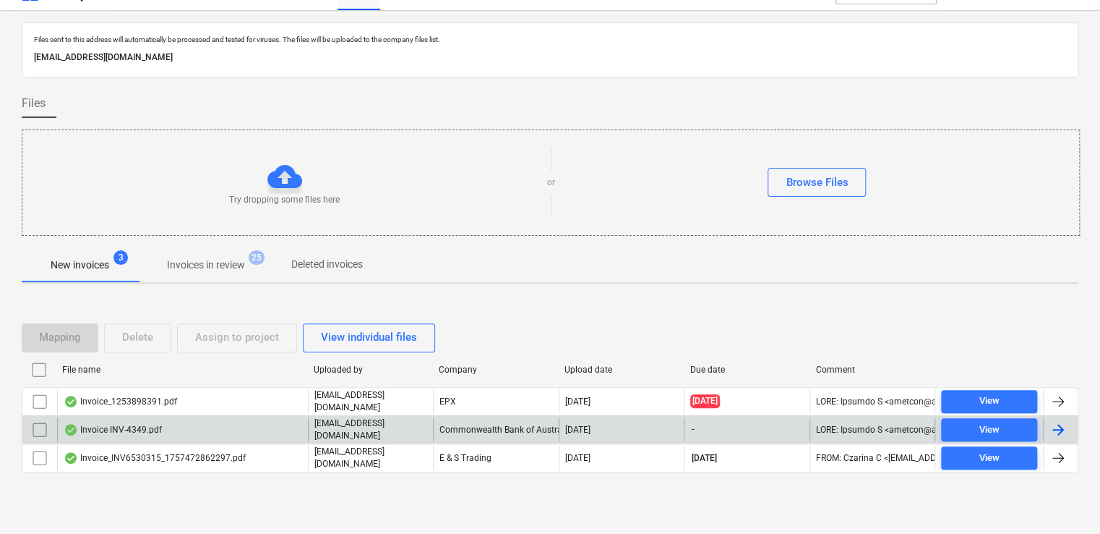
click at [137, 432] on div "Invoice INV-4349.pdf" at bounding box center [113, 430] width 98 height 12
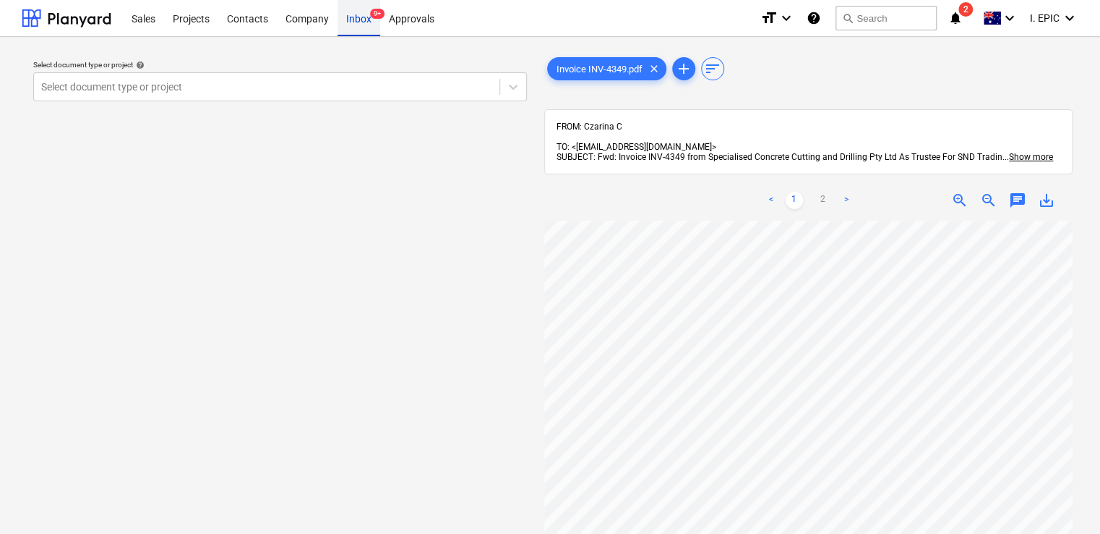
click at [362, 25] on div "Inbox 9+" at bounding box center [359, 17] width 43 height 37
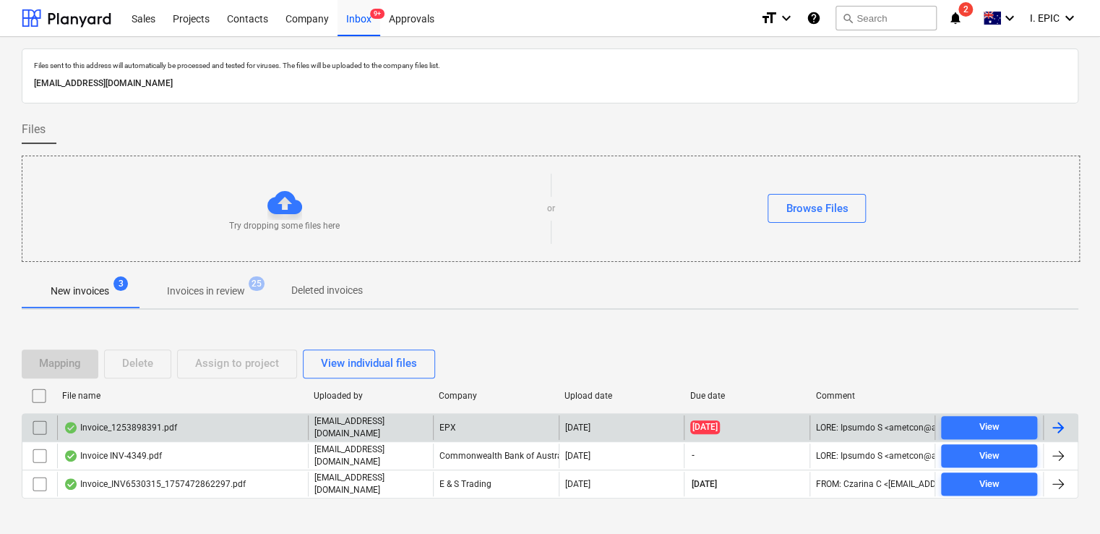
click at [173, 434] on div "Invoice_1253898391.pdf" at bounding box center [182, 427] width 251 height 25
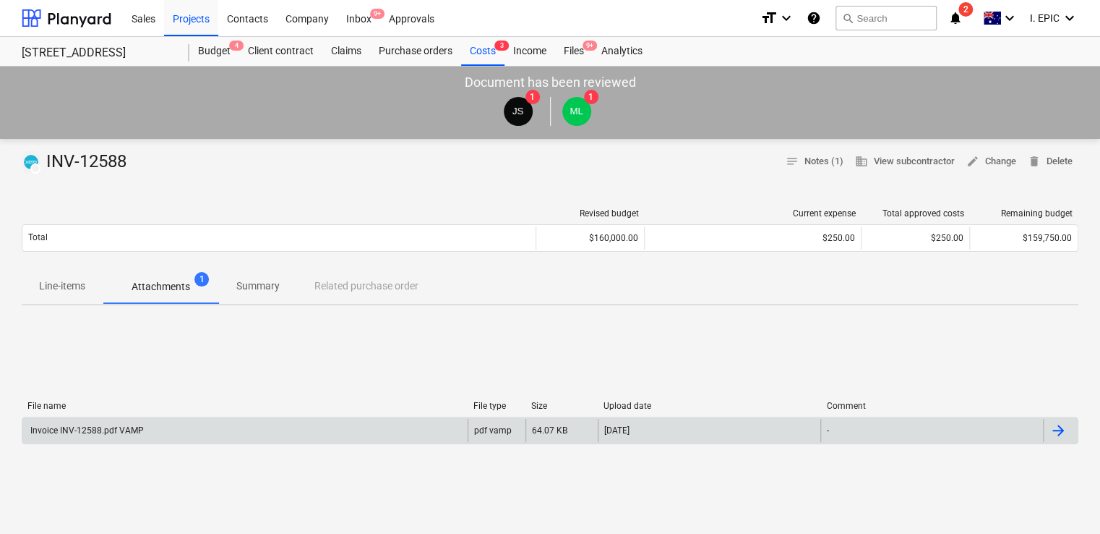
click at [251, 427] on div "Invoice INV-12588.pdf VAMP" at bounding box center [244, 430] width 445 height 23
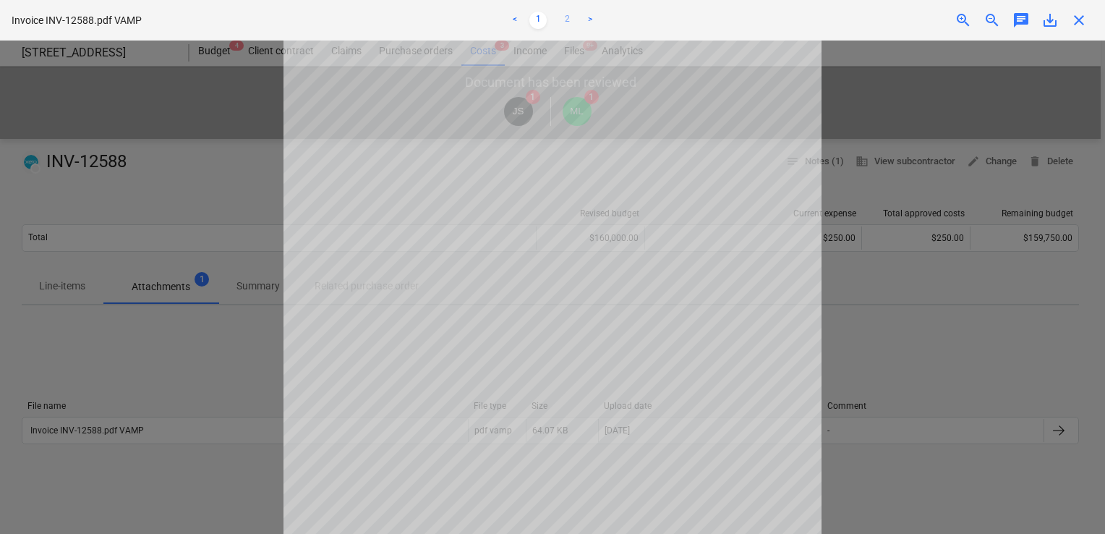
click at [570, 12] on link "2" at bounding box center [566, 20] width 17 height 17
click at [1079, 22] on span "close" at bounding box center [1078, 20] width 17 height 17
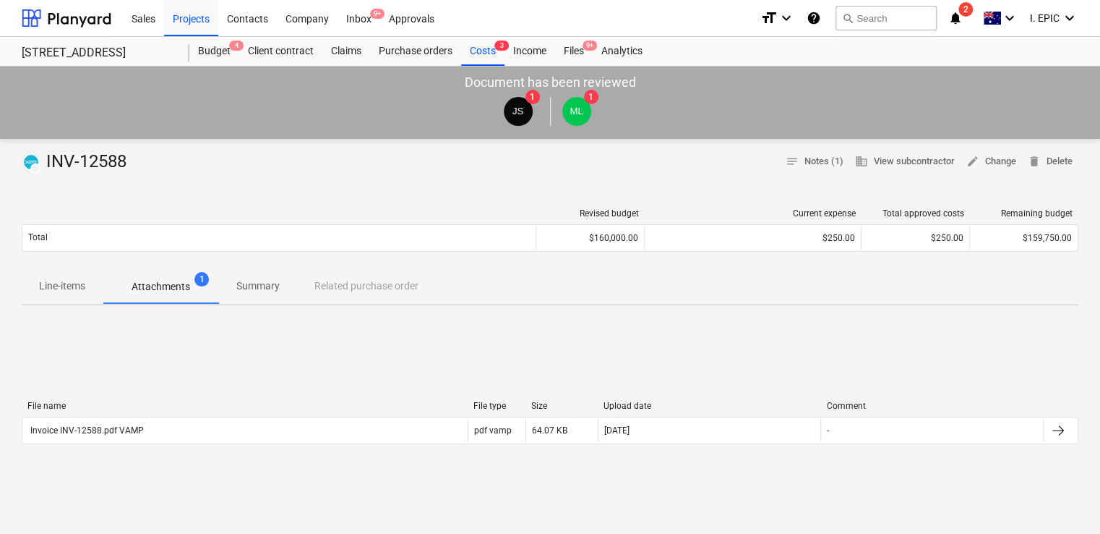
click at [47, 282] on p "Line-items" at bounding box center [62, 285] width 46 height 15
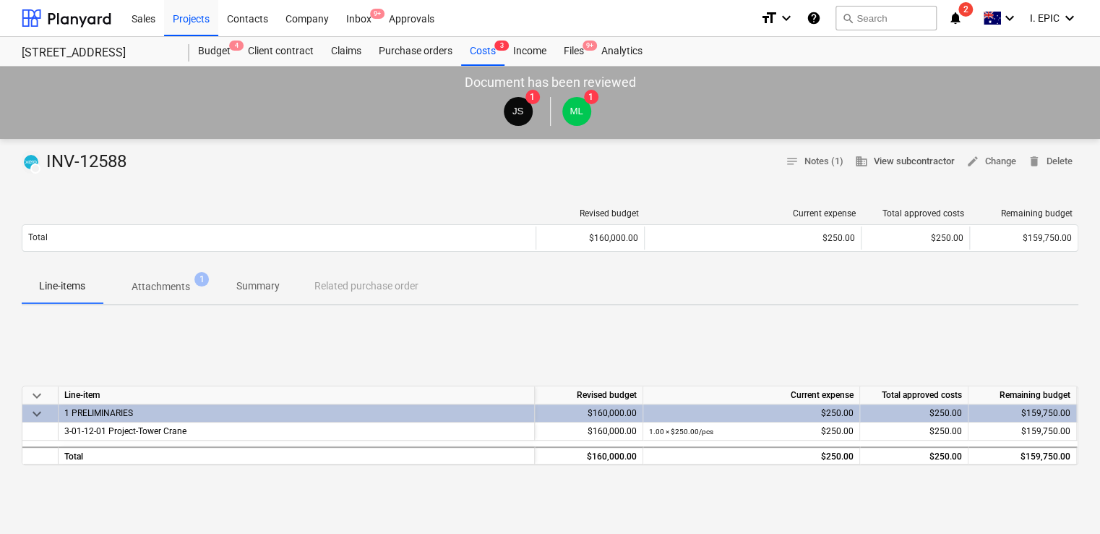
click at [883, 164] on span "business View subcontractor" at bounding box center [905, 161] width 100 height 17
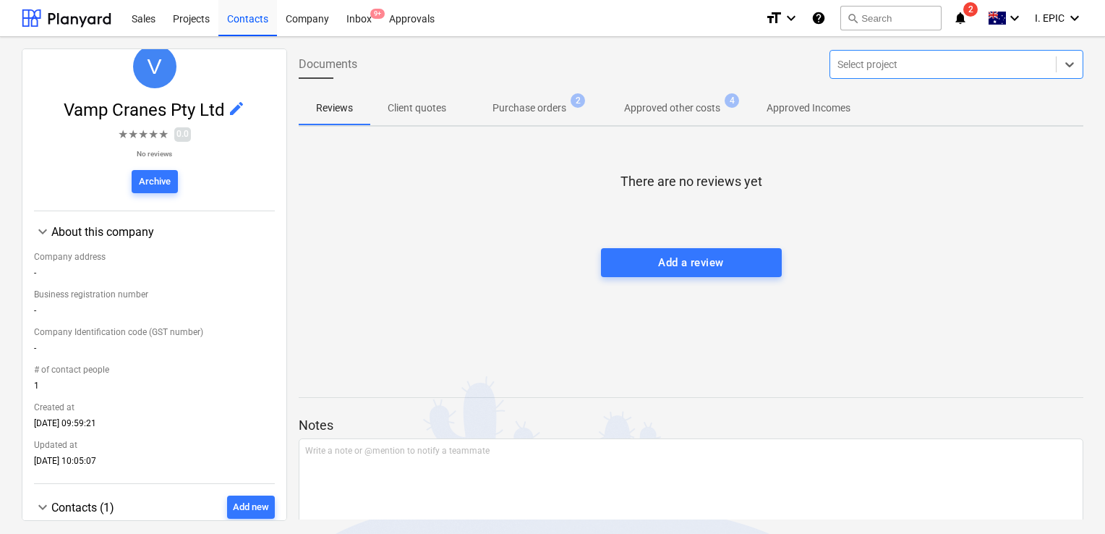
scroll to position [194, 0]
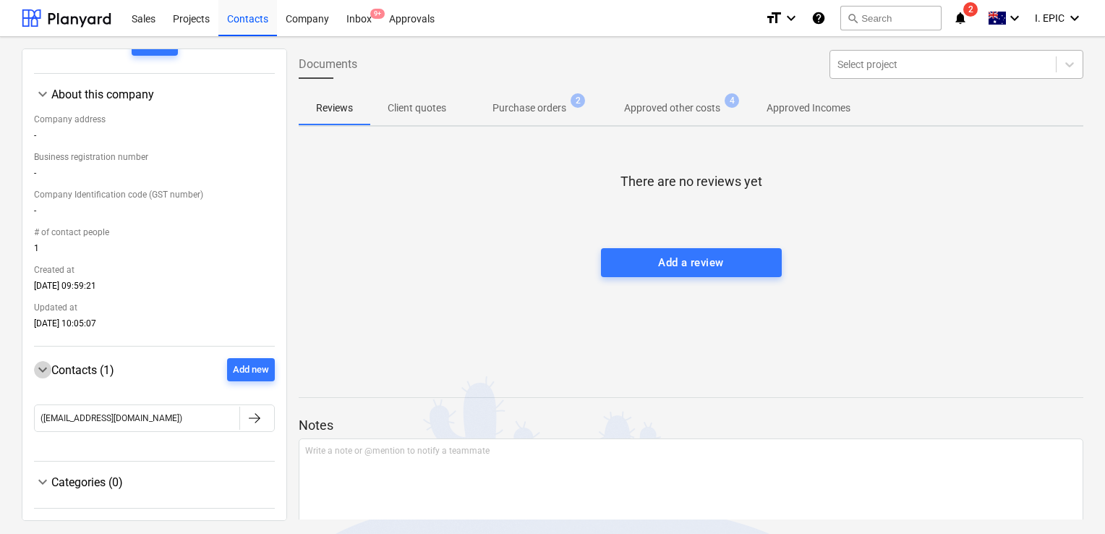
click at [46, 367] on span "keyboard_arrow_down" at bounding box center [42, 369] width 17 height 17
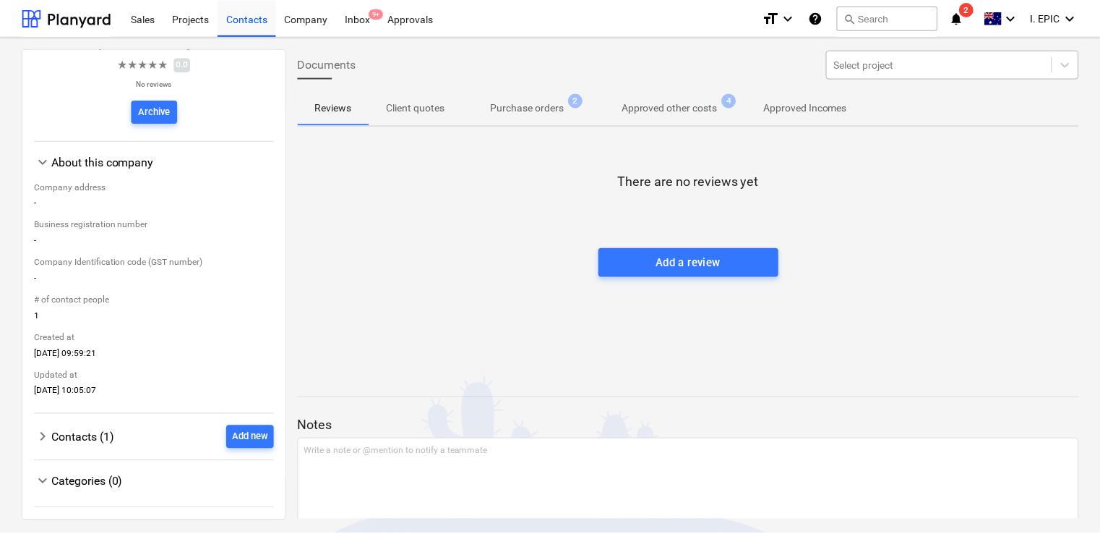
scroll to position [127, 0]
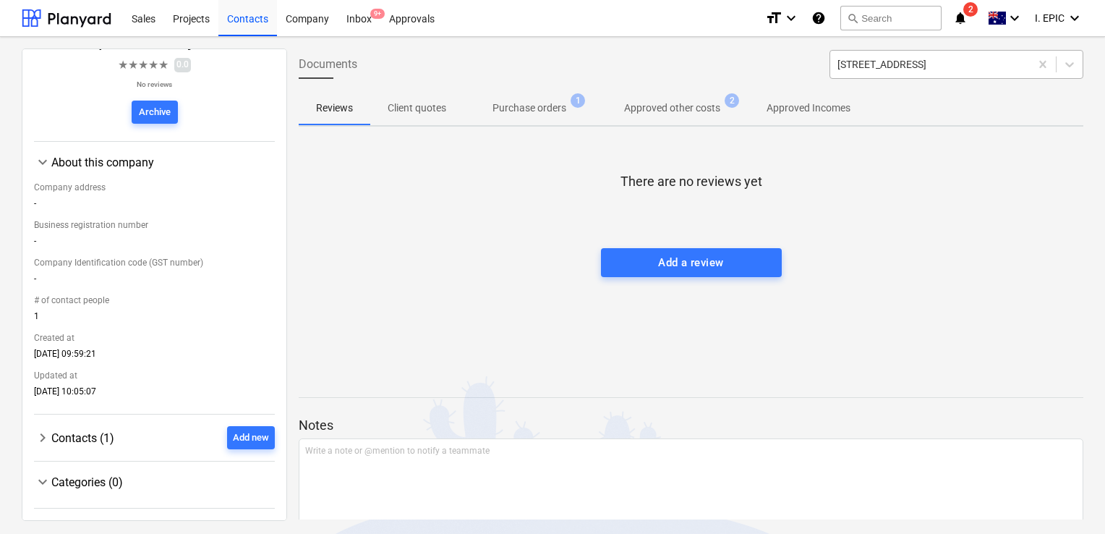
click at [464, 65] on div "Documents 76 Beach Rd, Sandringham" at bounding box center [691, 64] width 796 height 40
click at [526, 106] on p "Purchase orders" at bounding box center [529, 107] width 74 height 15
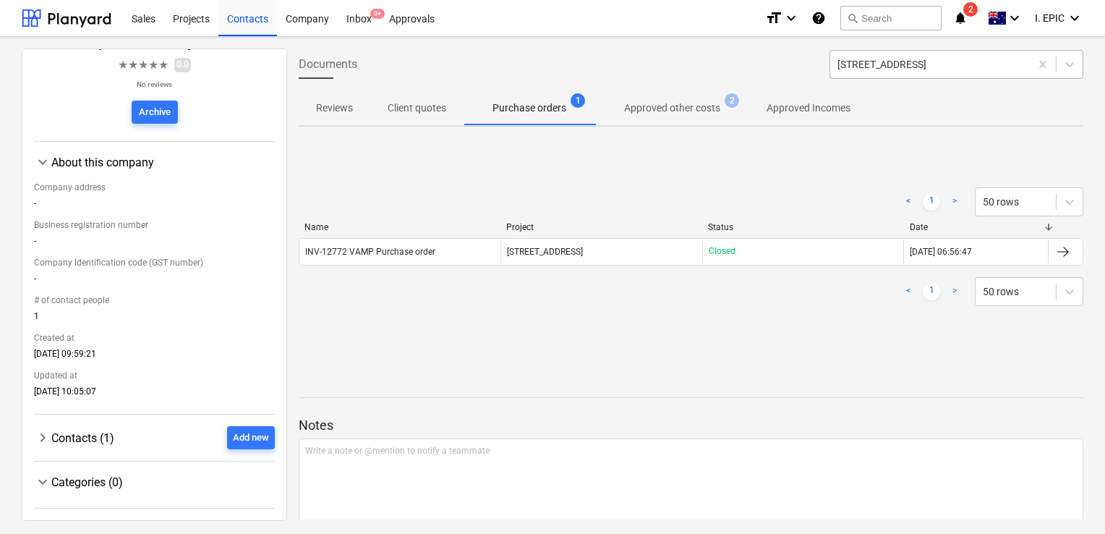
click at [957, 19] on icon "notifications" at bounding box center [960, 17] width 14 height 17
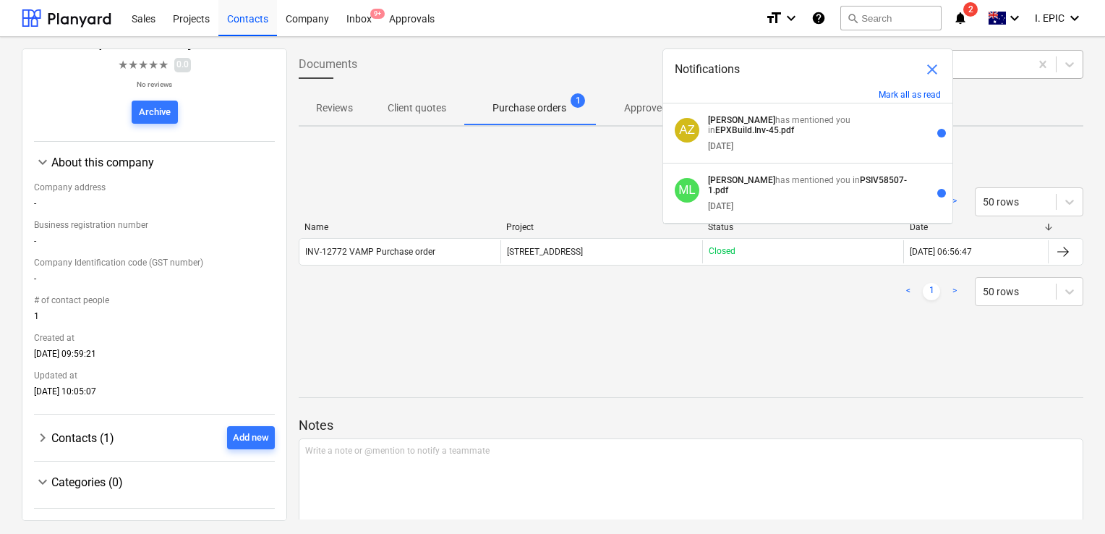
click at [925, 67] on span "close" at bounding box center [931, 69] width 17 height 17
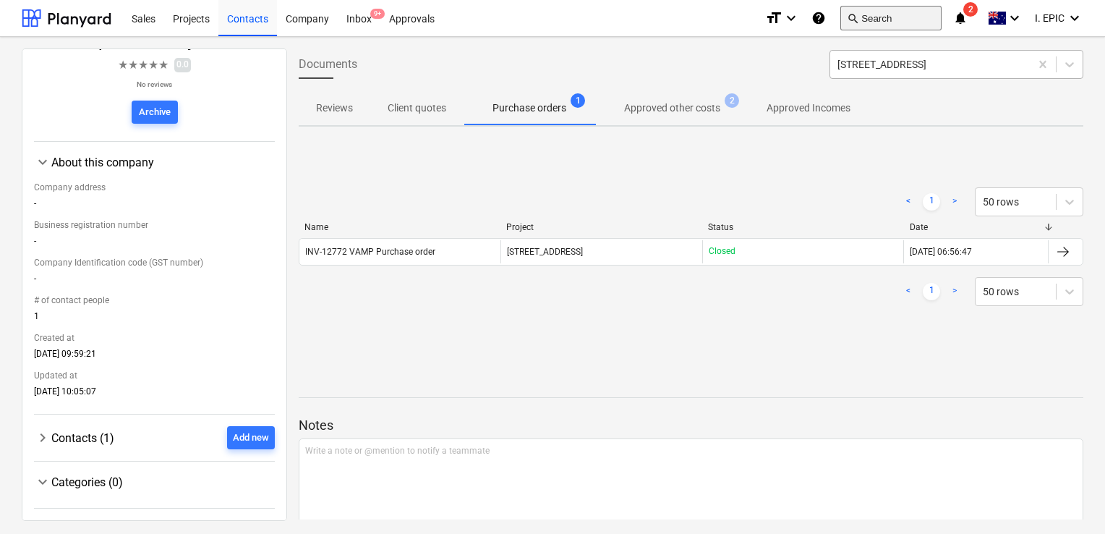
click at [877, 13] on button "search Search" at bounding box center [890, 18] width 101 height 25
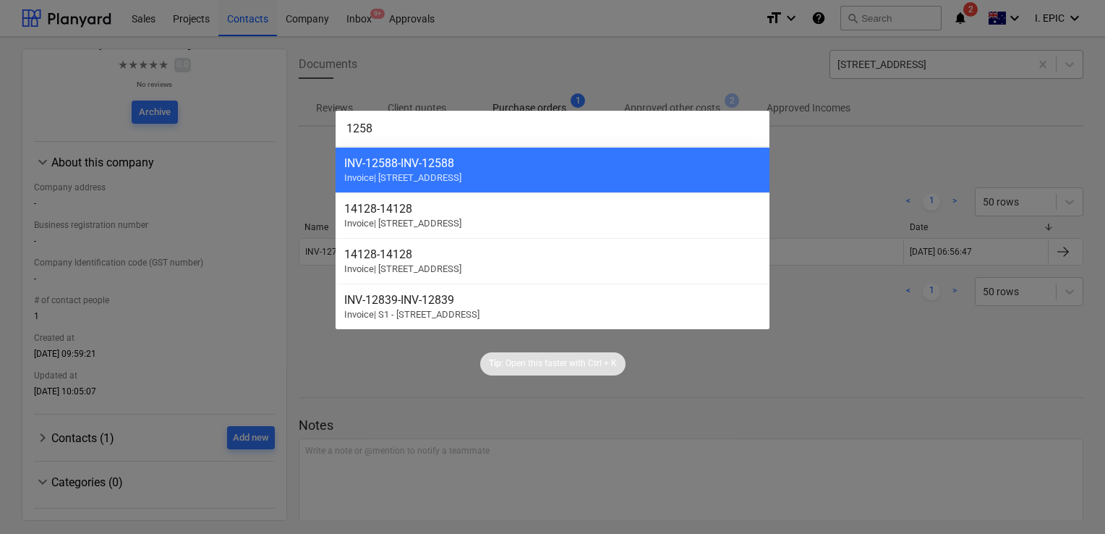
type input "12588"
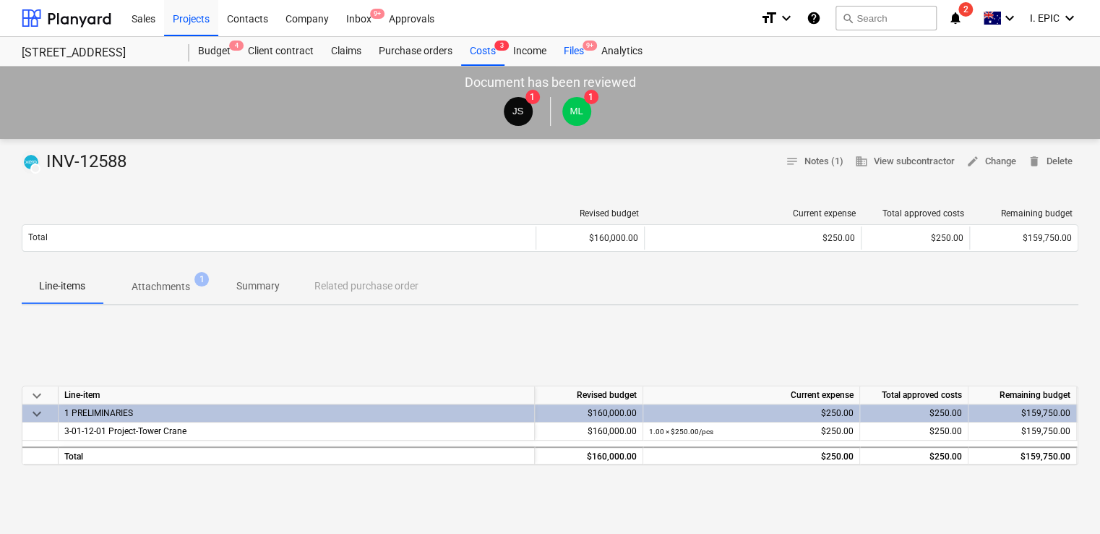
click at [567, 51] on div "Files 9+" at bounding box center [574, 51] width 38 height 29
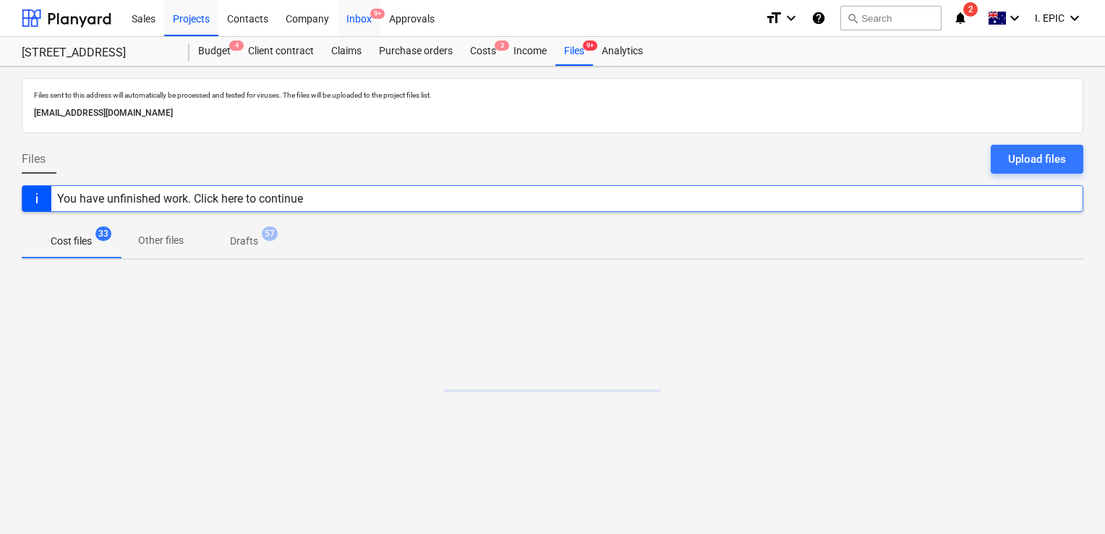
click at [346, 12] on div "Inbox 9+" at bounding box center [359, 17] width 43 height 37
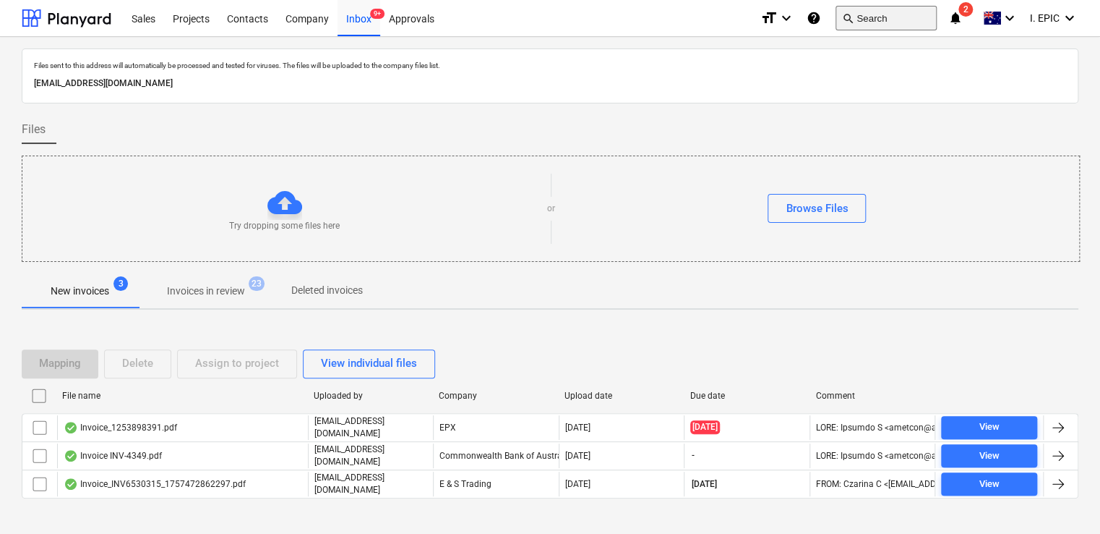
click at [896, 17] on button "search Search" at bounding box center [886, 18] width 101 height 25
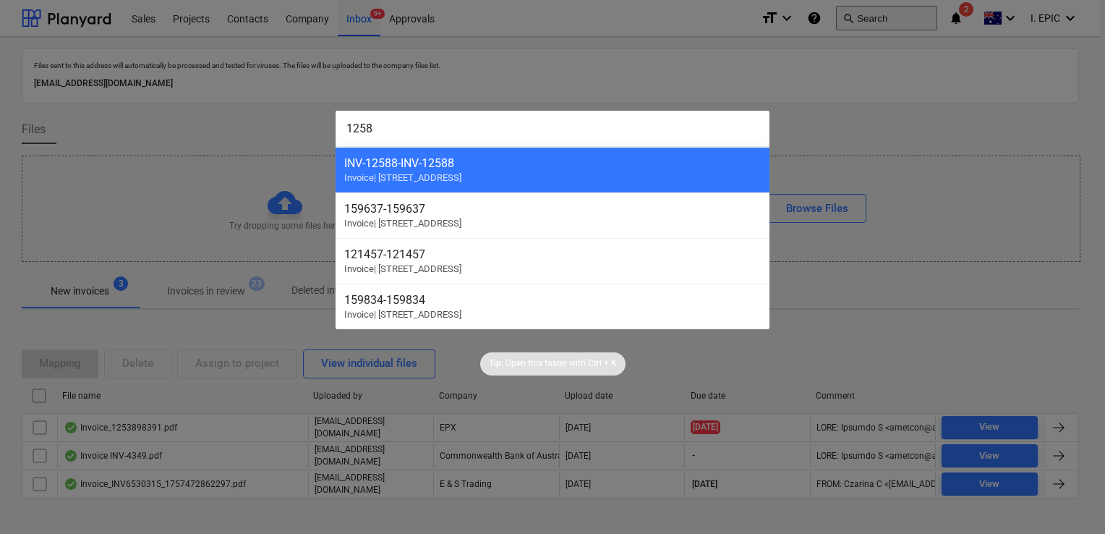
type input "12588"
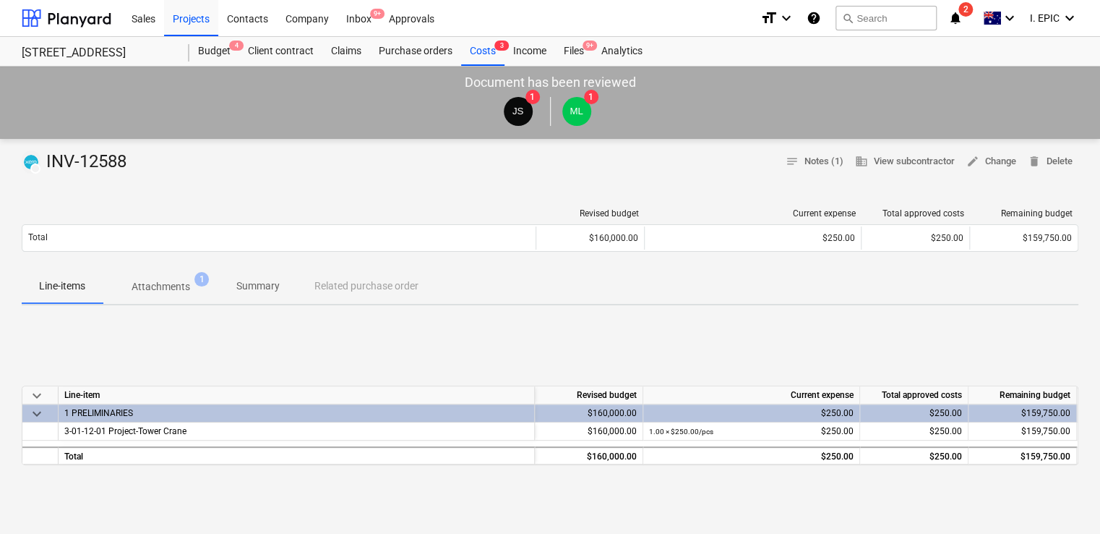
click at [173, 294] on p "Attachments" at bounding box center [161, 286] width 59 height 15
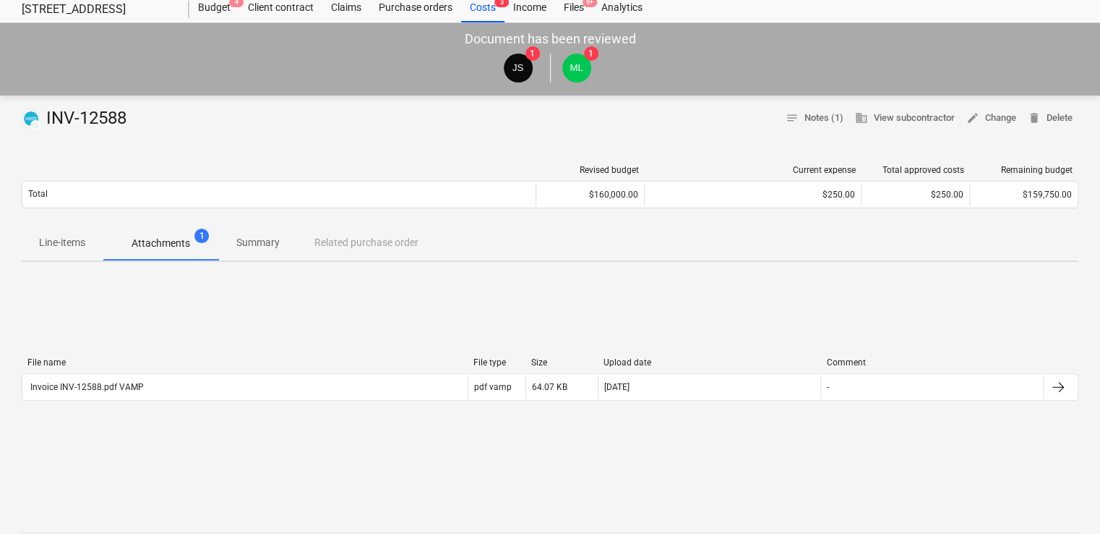
scroll to position [217, 0]
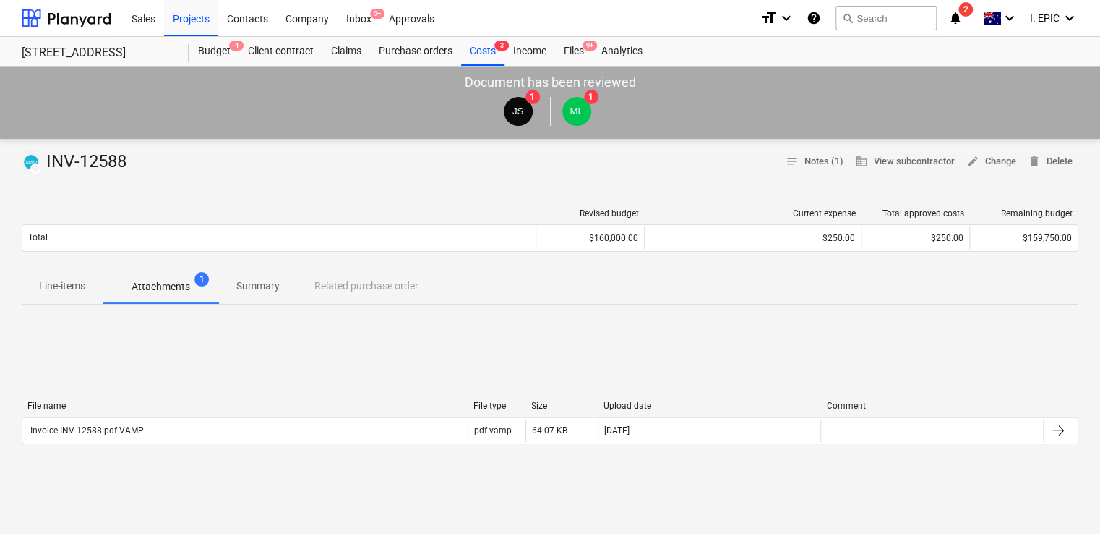
click at [180, 281] on p "Attachments" at bounding box center [161, 286] width 59 height 15
click at [62, 278] on p "Line-items" at bounding box center [62, 285] width 46 height 15
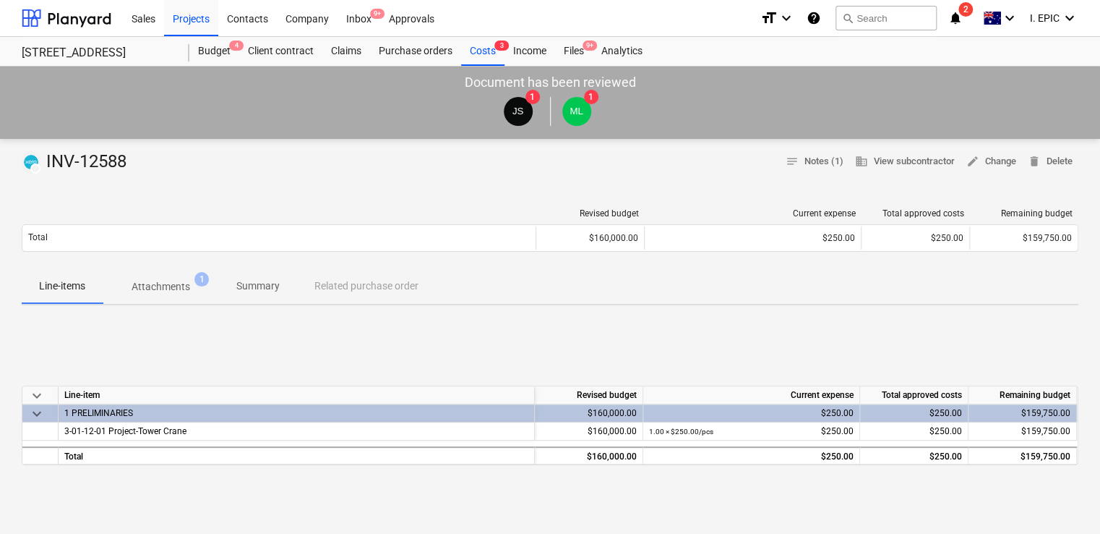
click at [181, 275] on span "Attachments 1" at bounding box center [161, 286] width 116 height 26
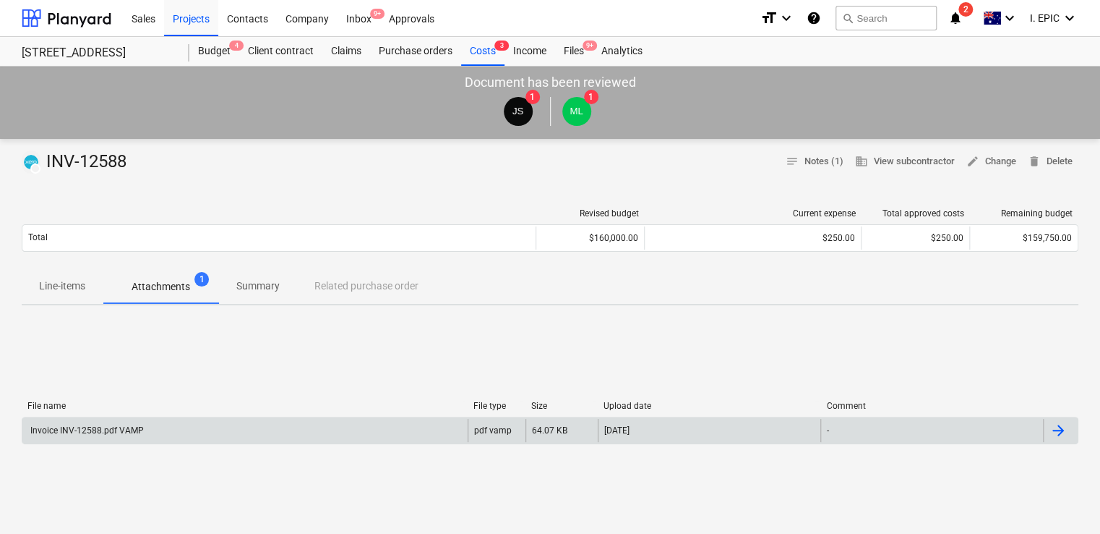
click at [145, 427] on div "Invoice INV-12588.pdf VAMP" at bounding box center [244, 430] width 445 height 23
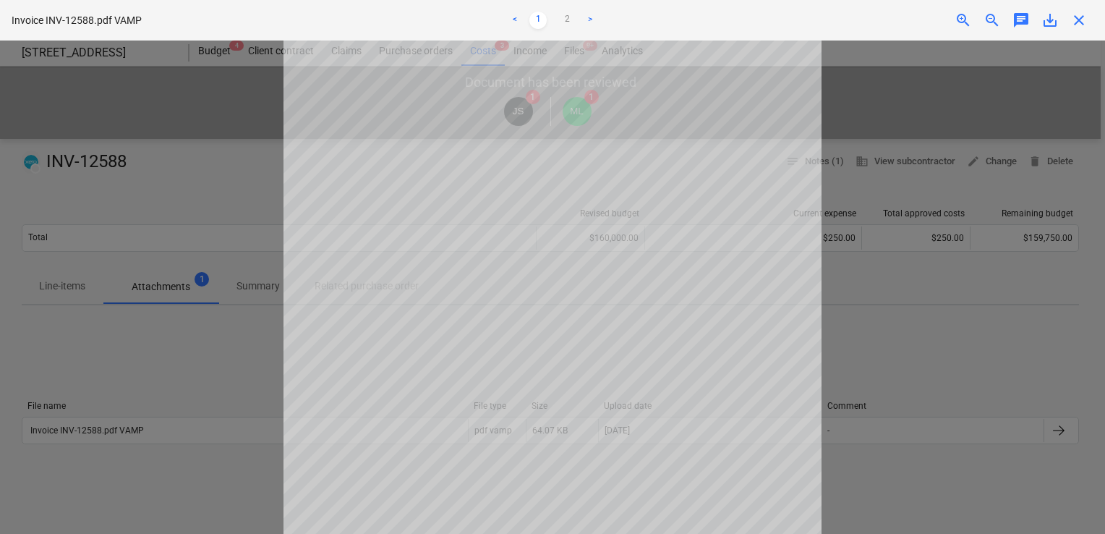
click at [852, 163] on div at bounding box center [552, 286] width 1105 height 493
click at [1021, 19] on span "chat" at bounding box center [1020, 20] width 17 height 17
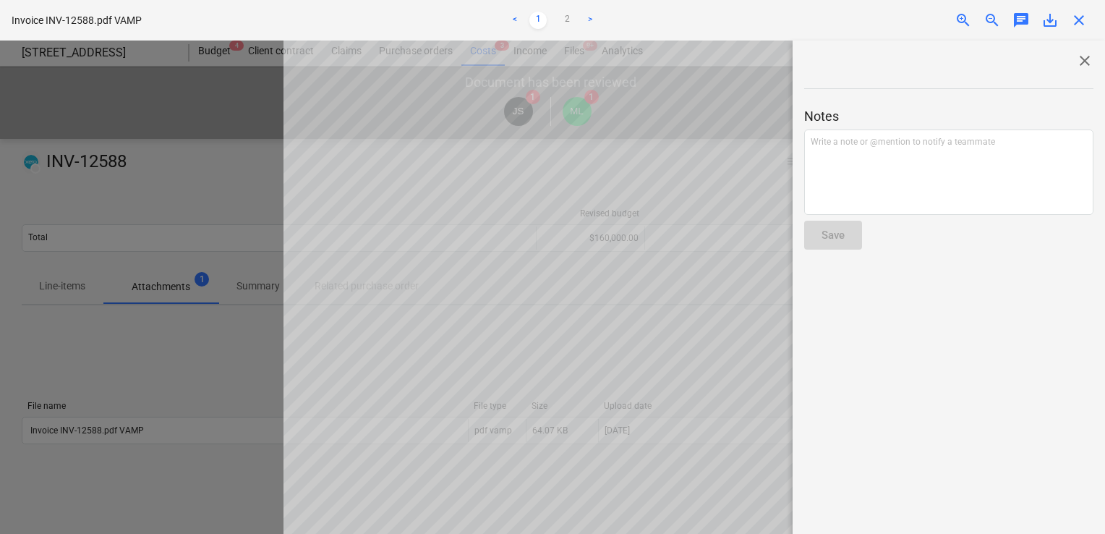
click at [1083, 52] on span "close" at bounding box center [1084, 60] width 17 height 17
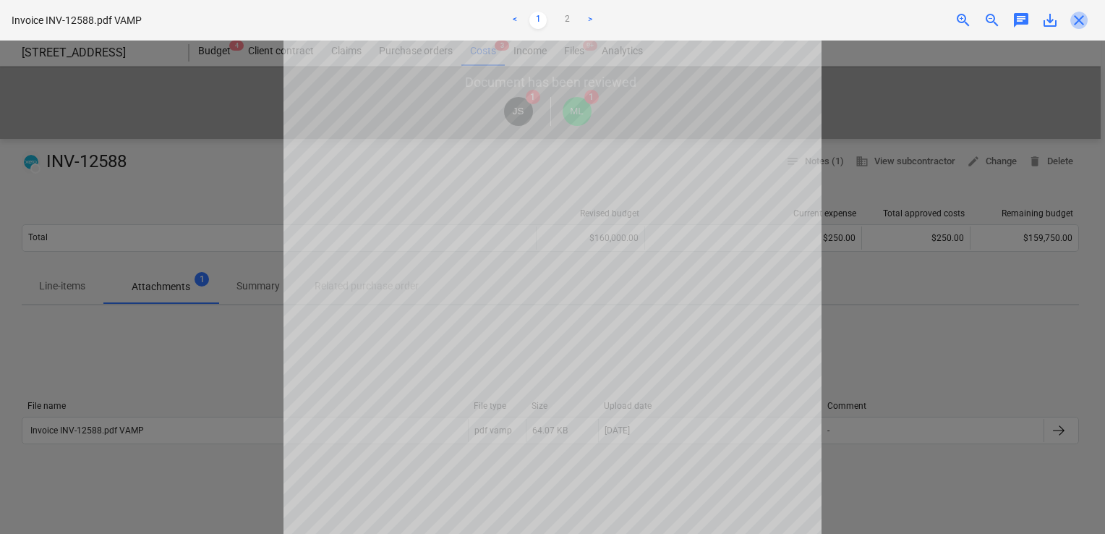
click at [1083, 16] on span "close" at bounding box center [1078, 20] width 17 height 17
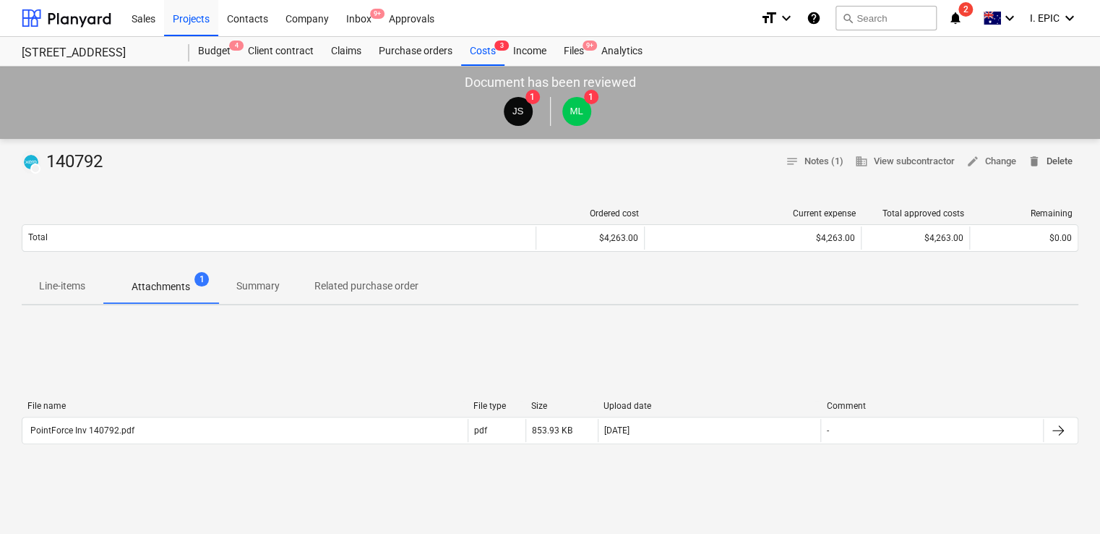
click at [1045, 162] on span "delete Delete" at bounding box center [1050, 161] width 45 height 17
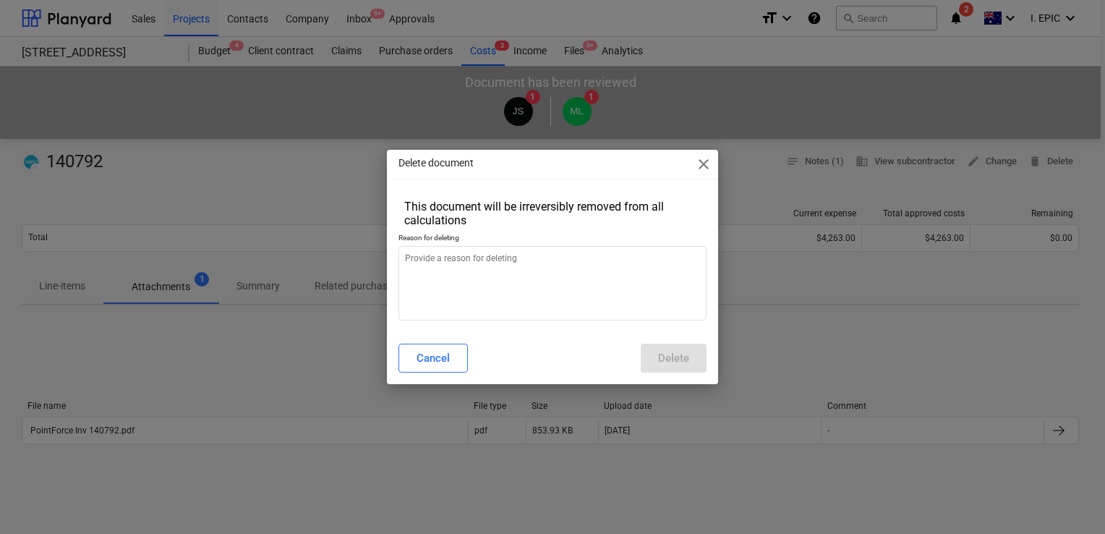
click at [700, 167] on span "close" at bounding box center [703, 163] width 17 height 17
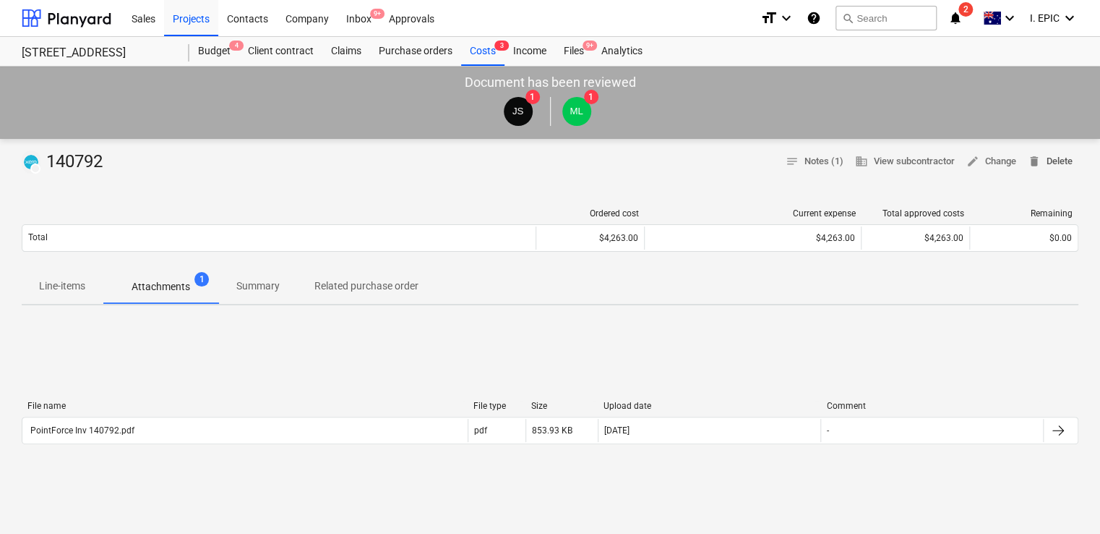
click at [1032, 162] on span "delete" at bounding box center [1034, 161] width 13 height 13
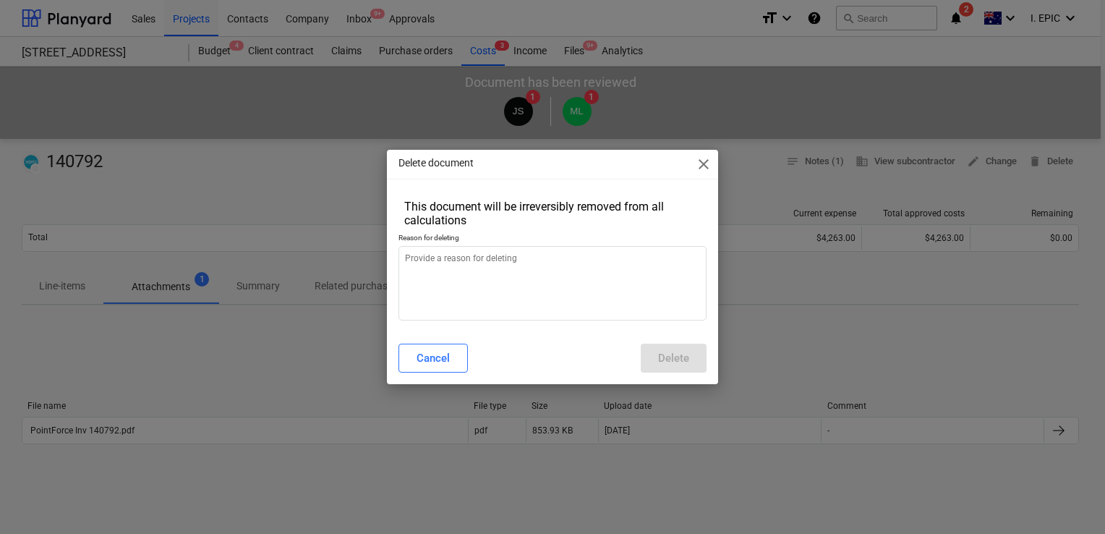
click at [510, 244] on p "Reason for deleting" at bounding box center [552, 239] width 308 height 12
click at [475, 262] on textarea at bounding box center [552, 283] width 308 height 74
type textarea "x"
type textarea "D"
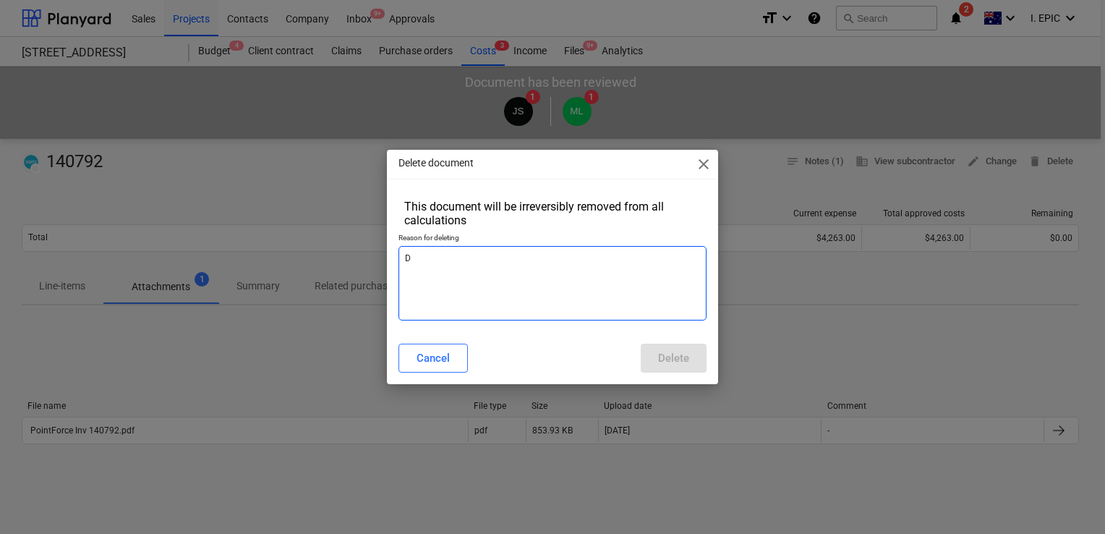
type textarea "x"
type textarea "Du"
type textarea "x"
type textarea "Dup"
type textarea "x"
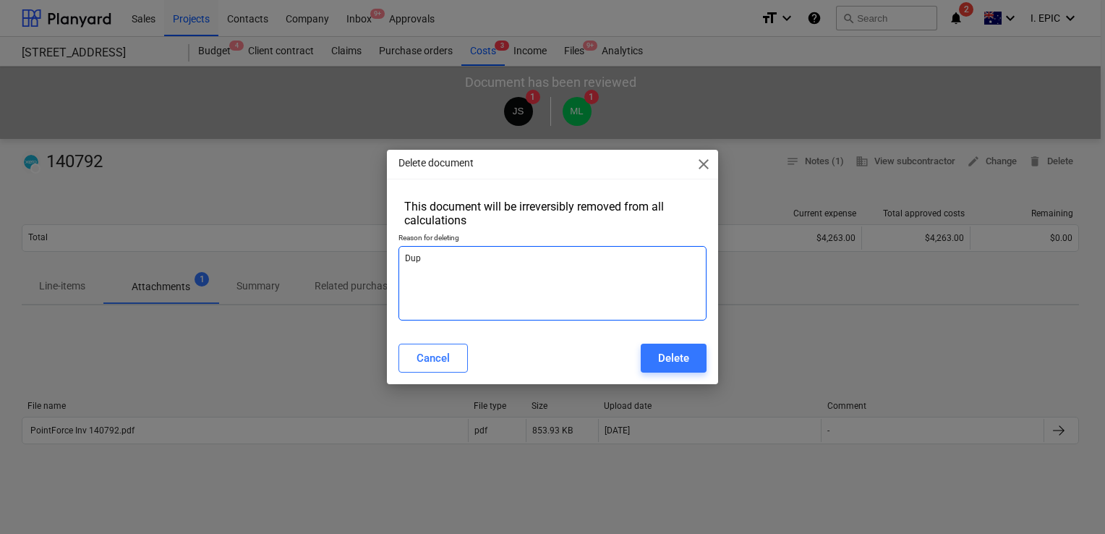
type textarea "Dupl"
type textarea "x"
type textarea "Dupli"
type textarea "x"
type textarea "Duplic"
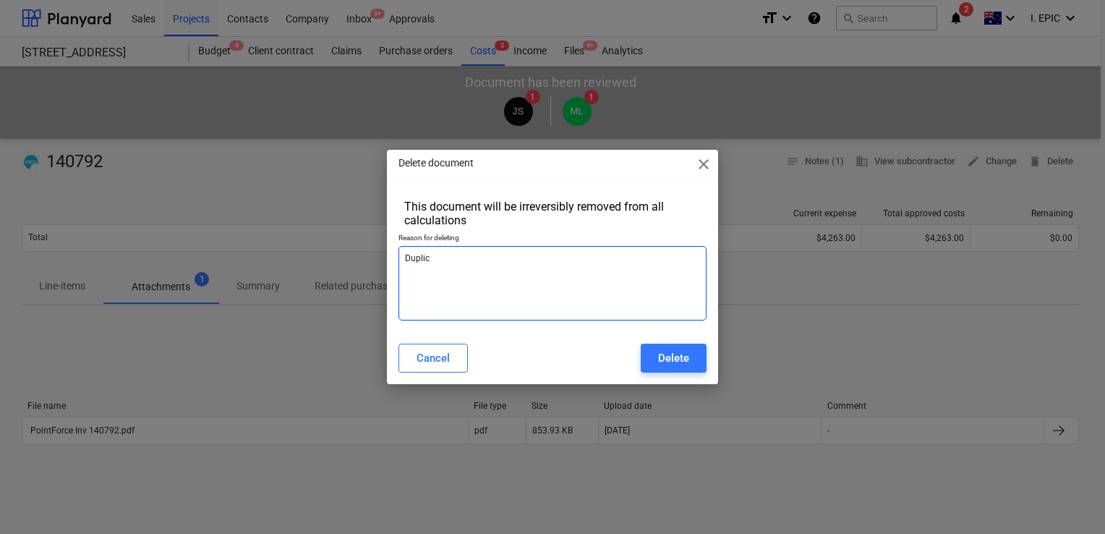
type textarea "x"
type textarea "Duplica"
type textarea "x"
type textarea "Duplicat"
type textarea "x"
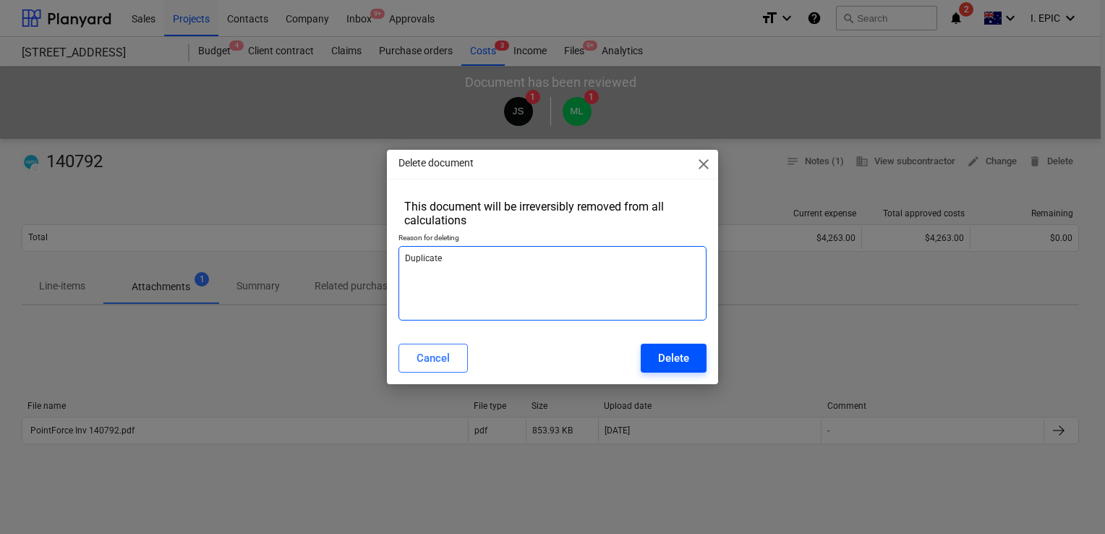
type textarea "Duplicate"
click at [651, 356] on button "Delete" at bounding box center [674, 357] width 66 height 29
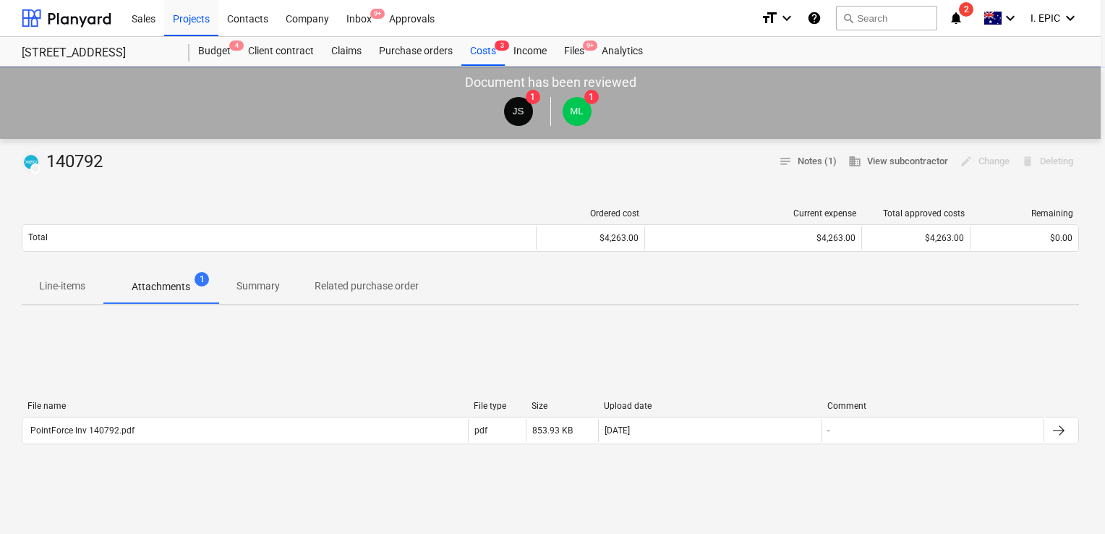
type textarea "x"
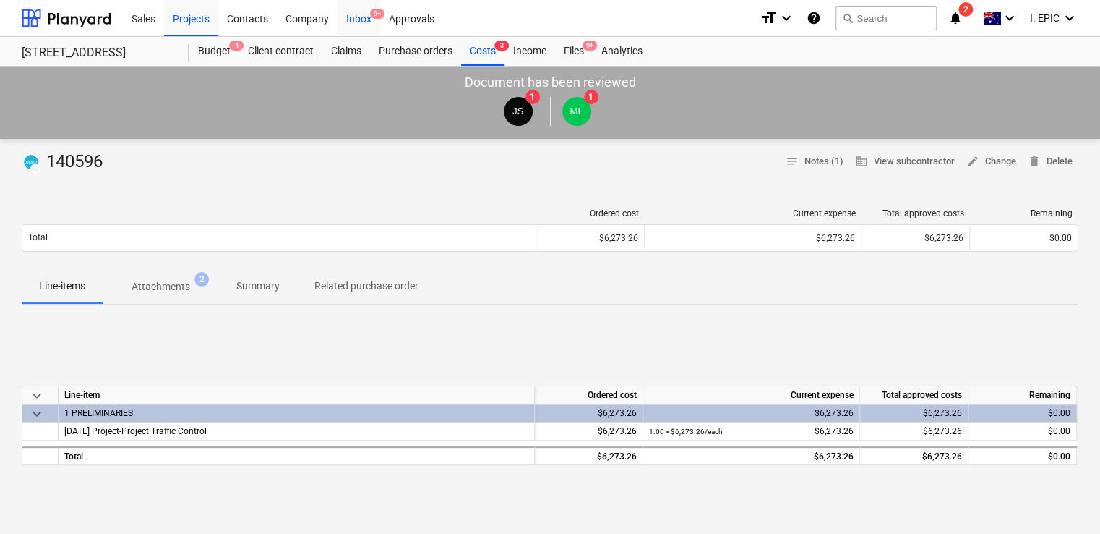
click at [372, 17] on span "9+" at bounding box center [377, 14] width 14 height 10
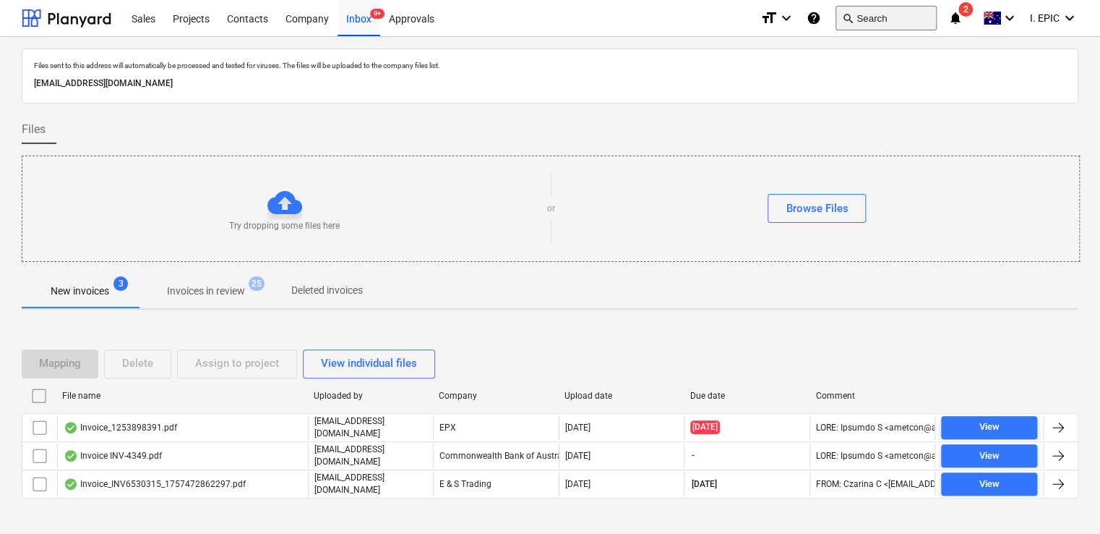
click at [868, 20] on button "search Search" at bounding box center [886, 18] width 101 height 25
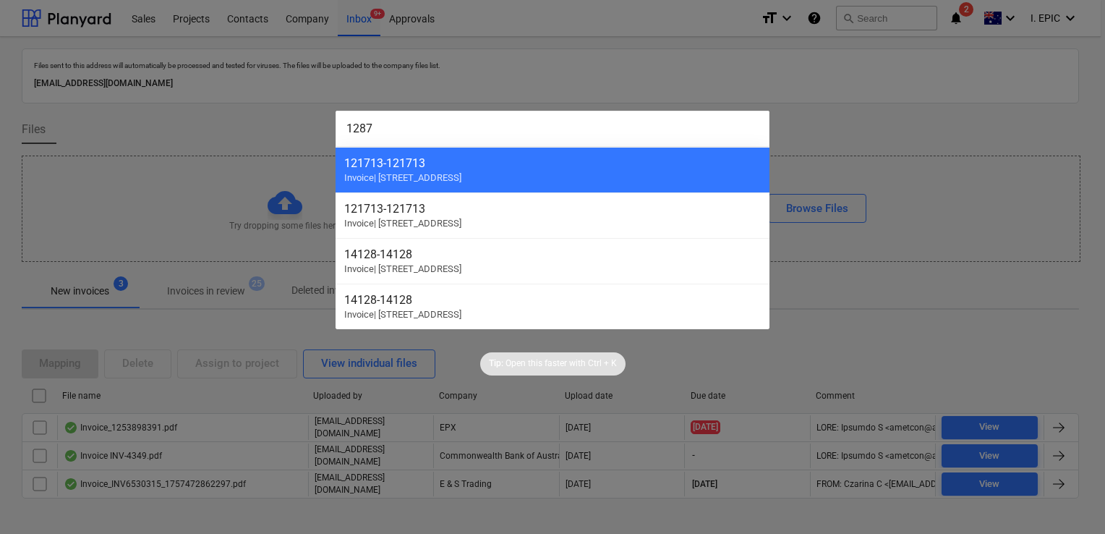
type input "12873"
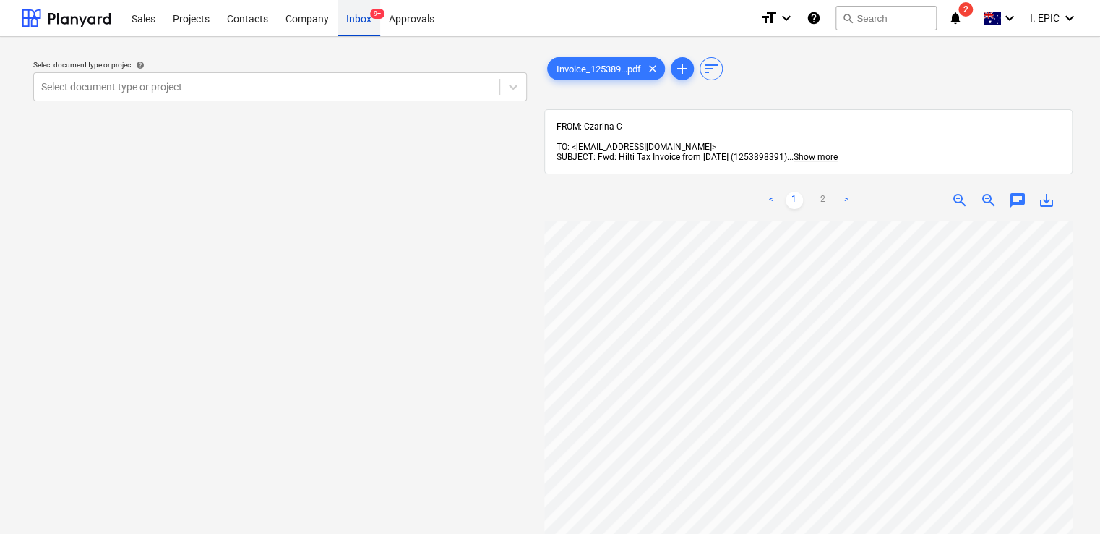
click at [340, 26] on div "Inbox 9+" at bounding box center [359, 17] width 43 height 37
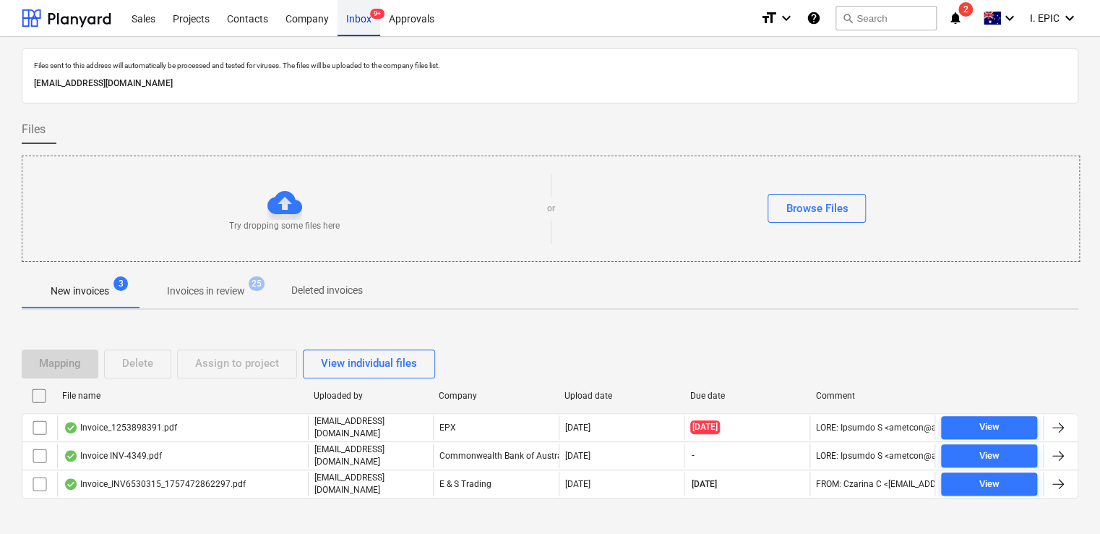
click at [363, 29] on div "Inbox 9+" at bounding box center [359, 17] width 43 height 37
click at [207, 283] on p "Invoices in review" at bounding box center [206, 290] width 78 height 15
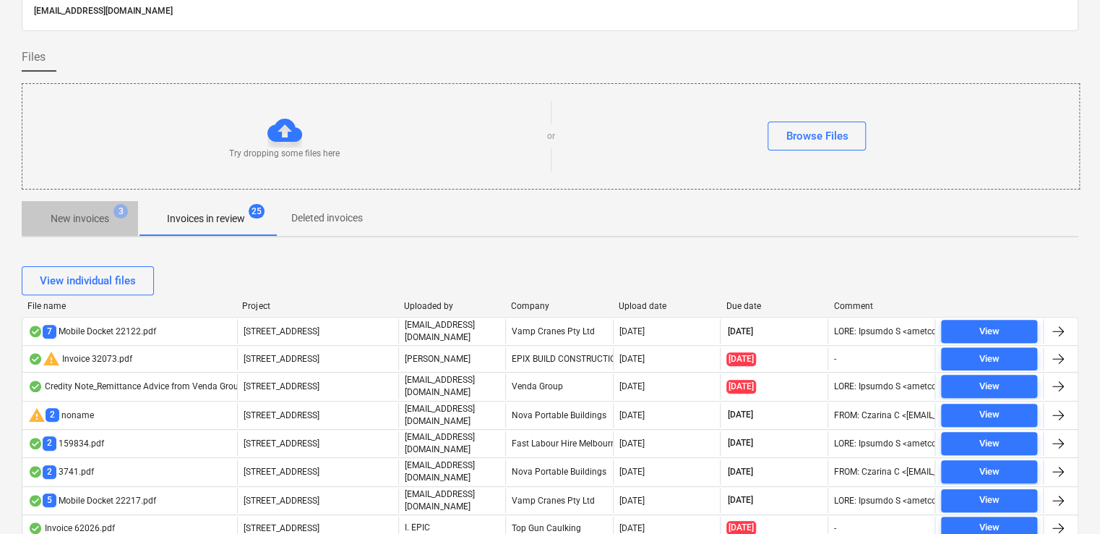
click at [97, 215] on p "New invoices" at bounding box center [80, 218] width 59 height 15
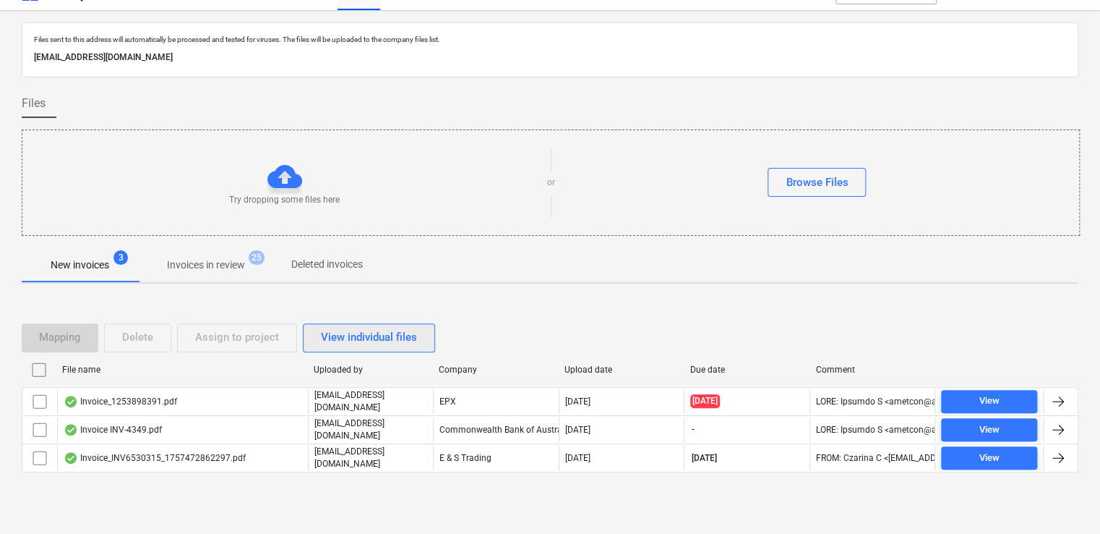
click at [359, 334] on div "View individual files" at bounding box center [369, 336] width 96 height 19
click at [380, 343] on div "View grouped files" at bounding box center [366, 336] width 90 height 19
